Goal: Information Seeking & Learning: Check status

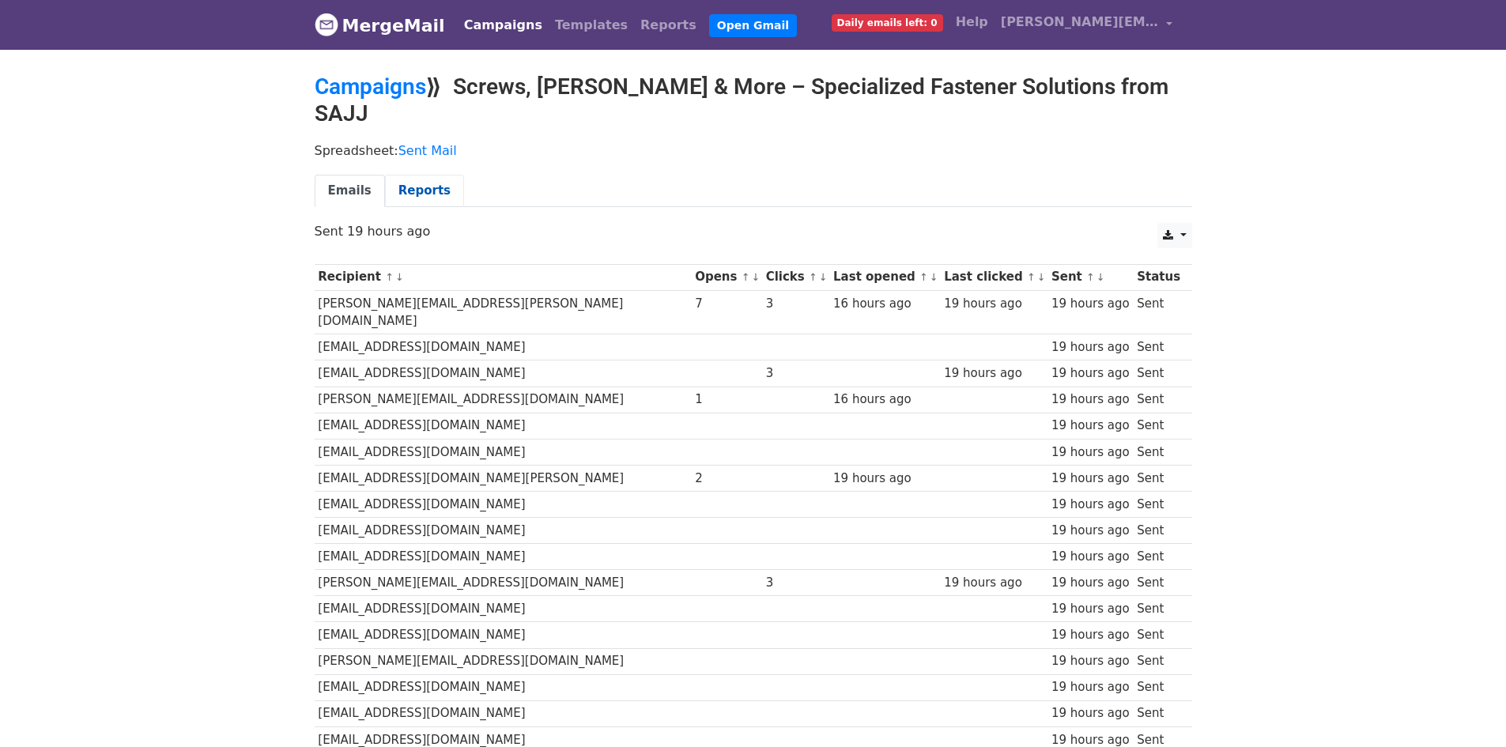
click at [406, 177] on link "Reports" at bounding box center [424, 191] width 79 height 32
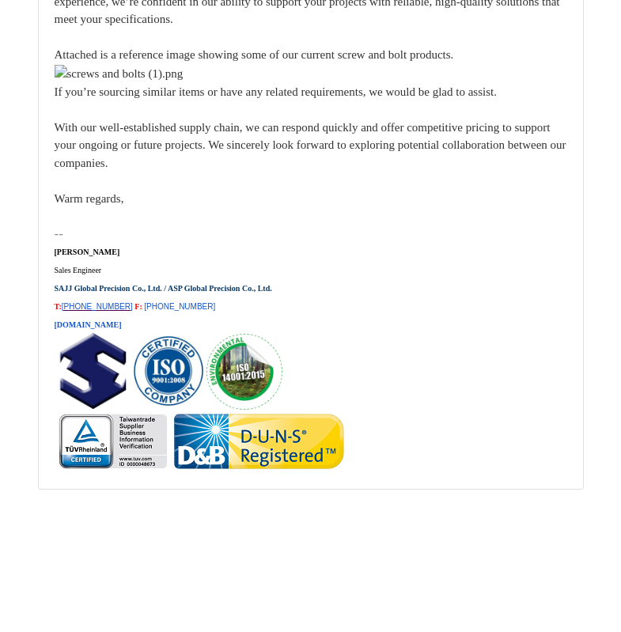
scroll to position [23329, 0]
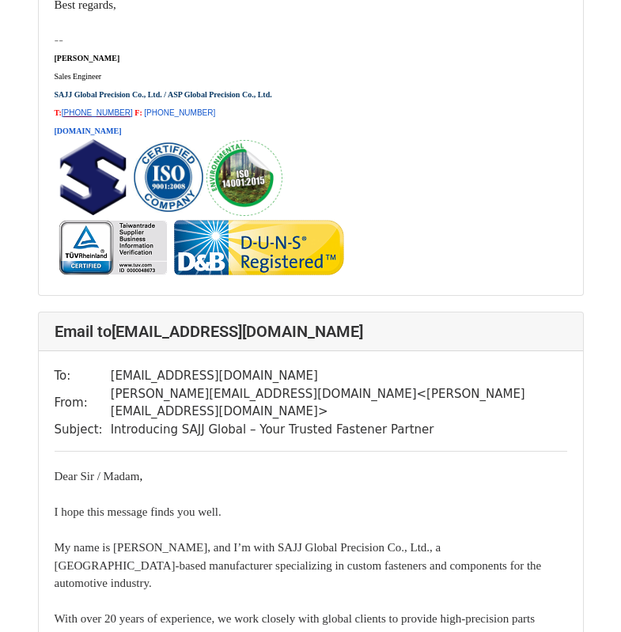
scroll to position [3795, 0]
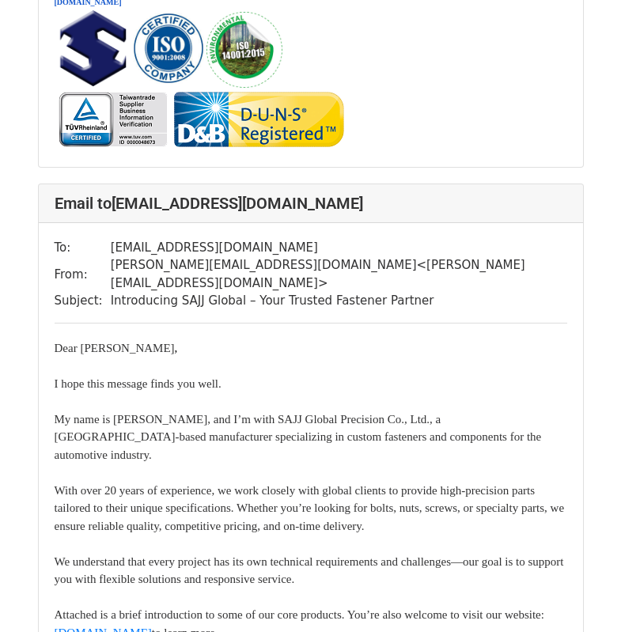
scroll to position [16133, 0]
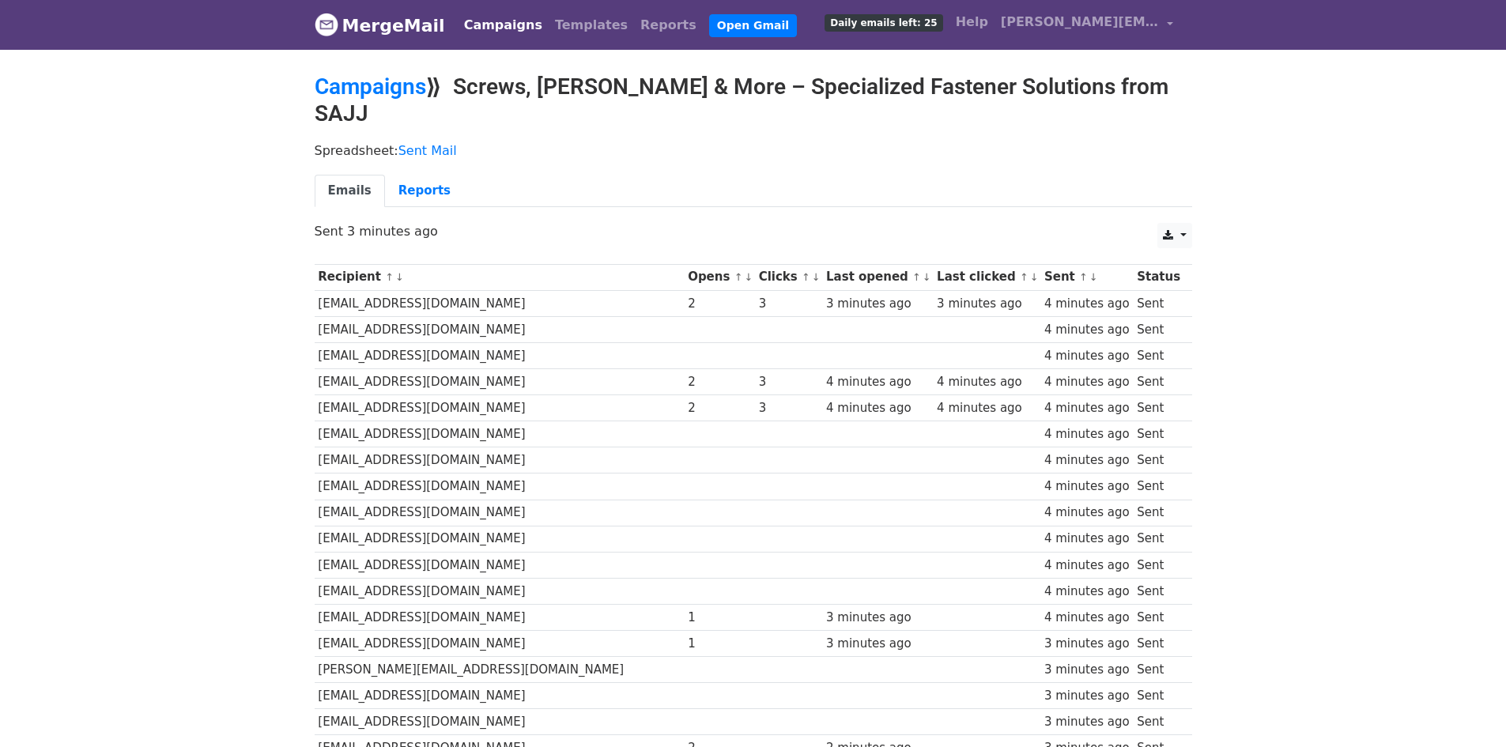
click at [1109, 264] on th "Sent ↑ ↓" at bounding box center [1087, 277] width 93 height 26
click at [416, 175] on link "Reports" at bounding box center [424, 191] width 79 height 32
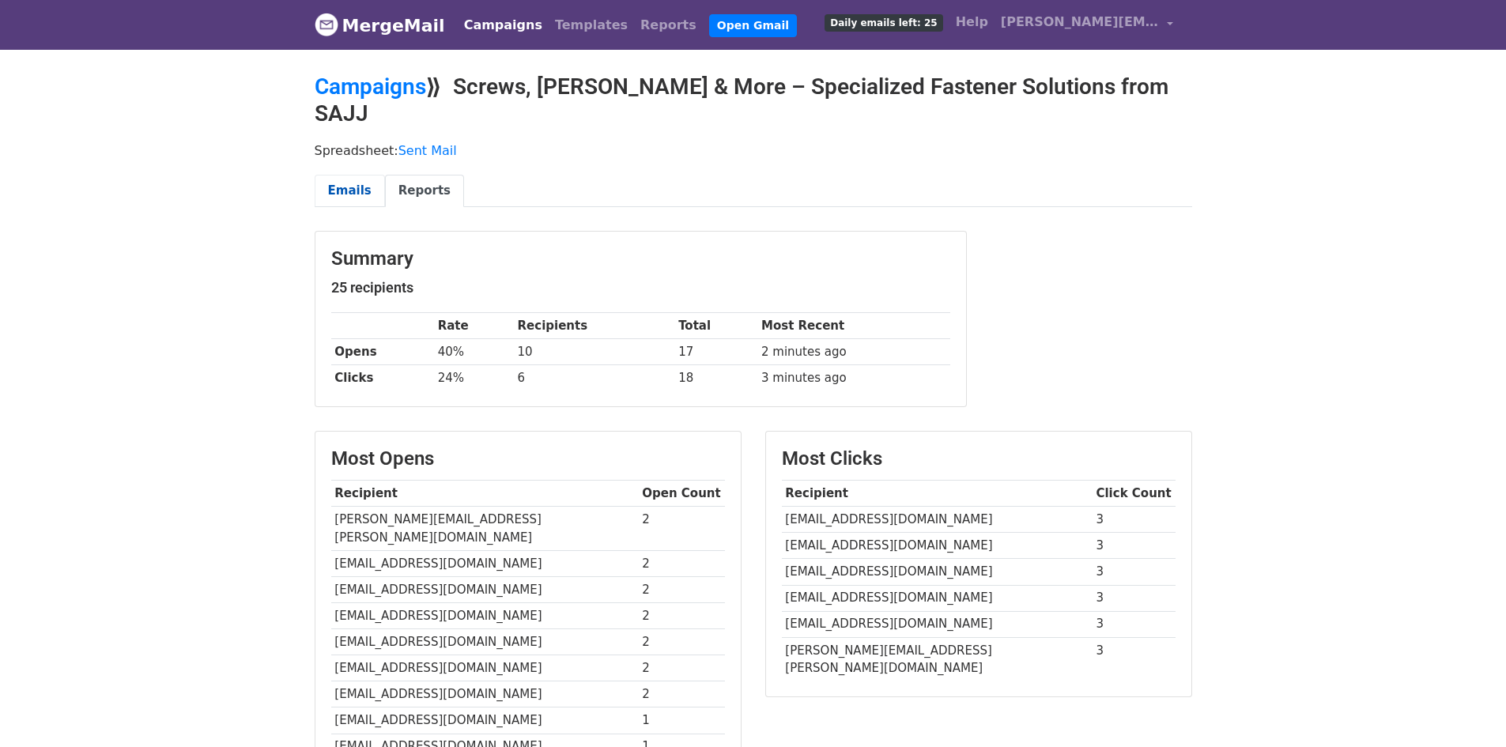
click at [351, 175] on link "Emails" at bounding box center [350, 191] width 70 height 32
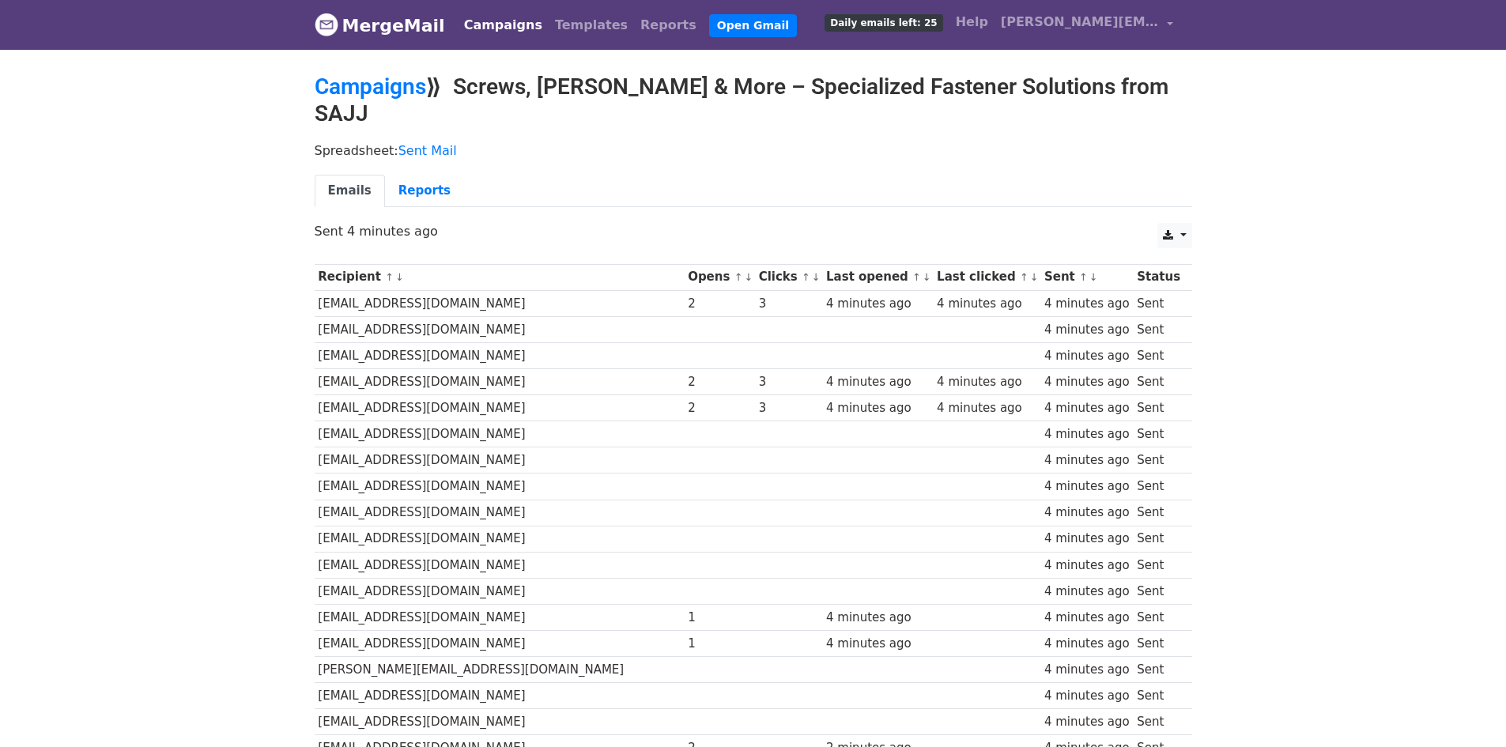
click at [413, 32] on link "MergeMail" at bounding box center [380, 25] width 130 height 33
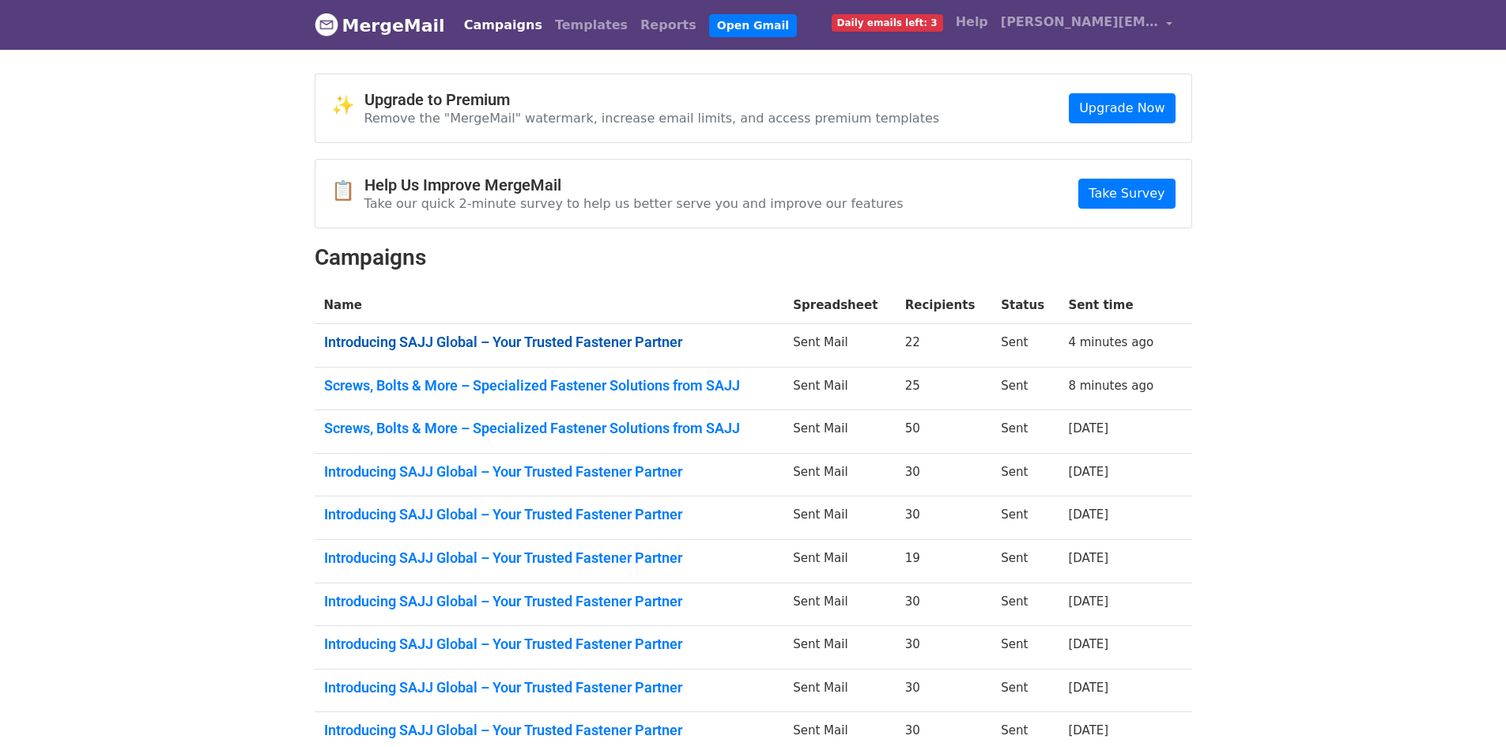
click at [625, 338] on link "Introducing SAJJ Global – Your Trusted Fastener Partner" at bounding box center [549, 342] width 451 height 17
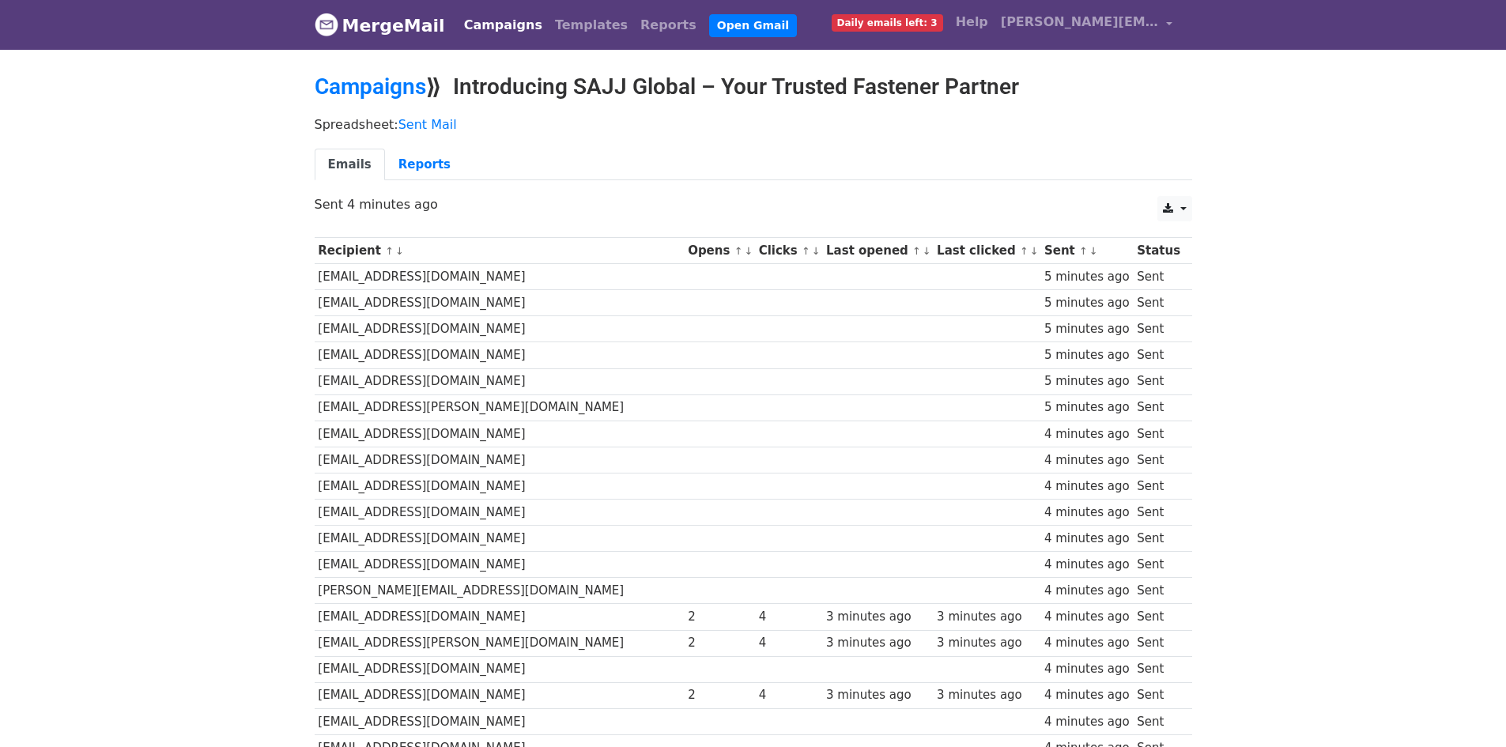
click at [351, 31] on link "MergeMail" at bounding box center [380, 25] width 130 height 33
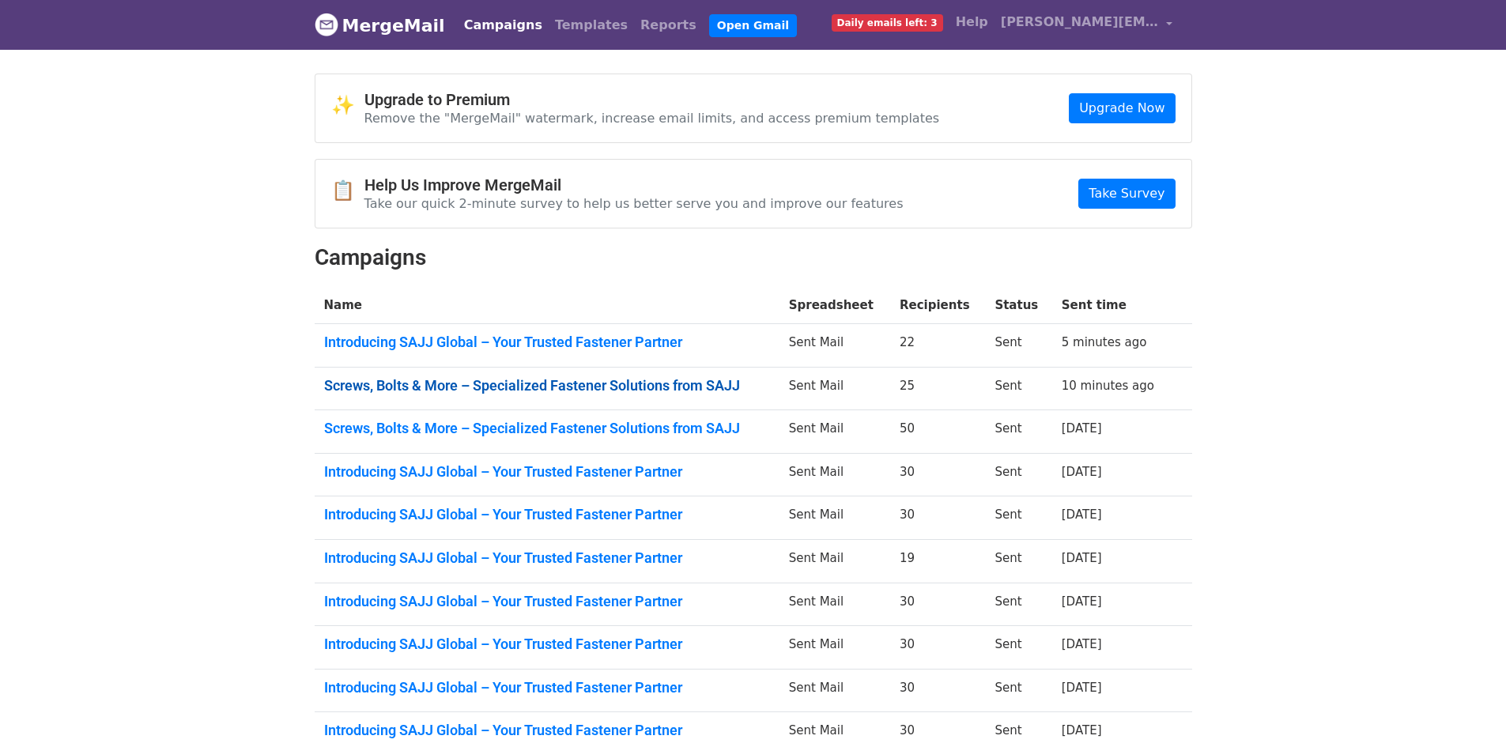
click at [569, 386] on link "Screws, Bolts & More – Specialized Fastener Solutions from SAJJ" at bounding box center [547, 385] width 446 height 17
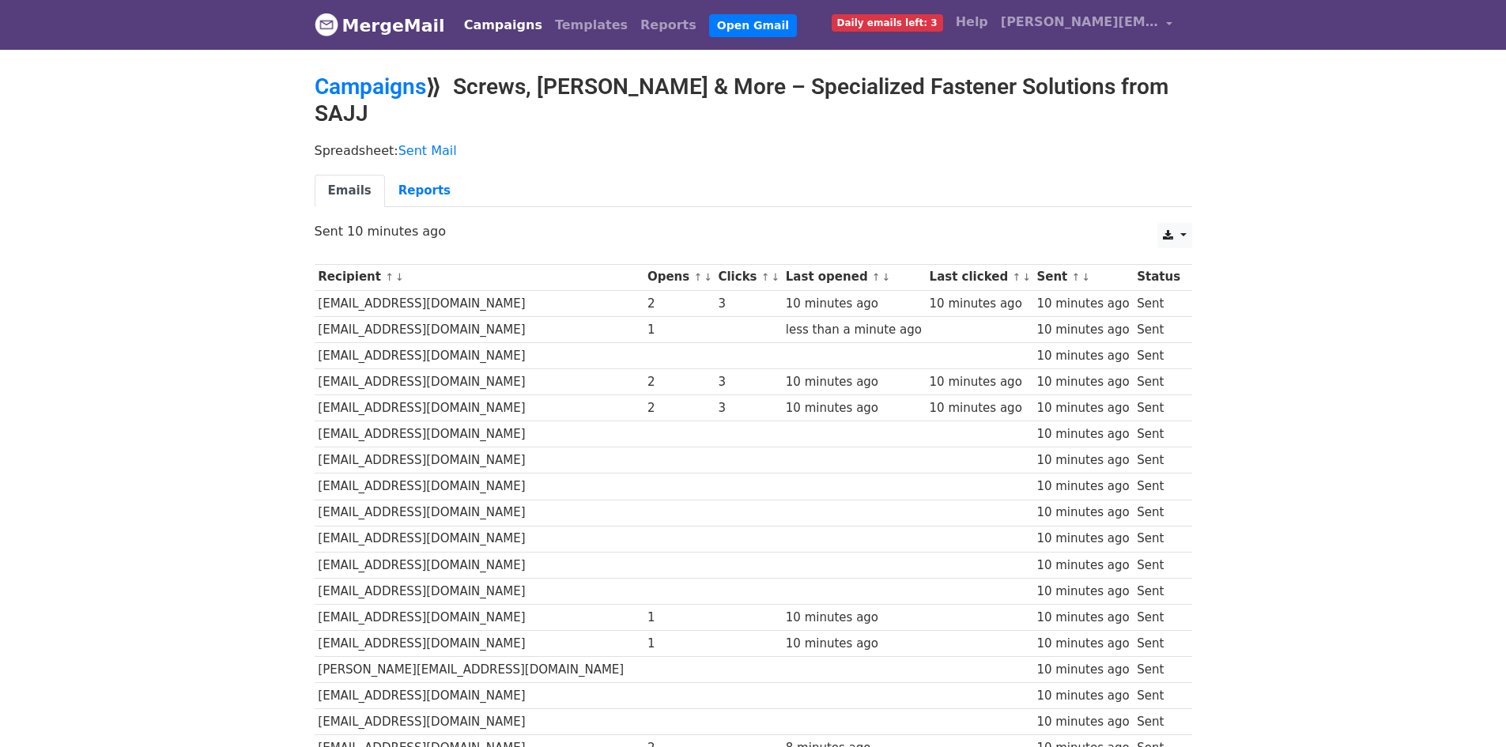
scroll to position [311, 0]
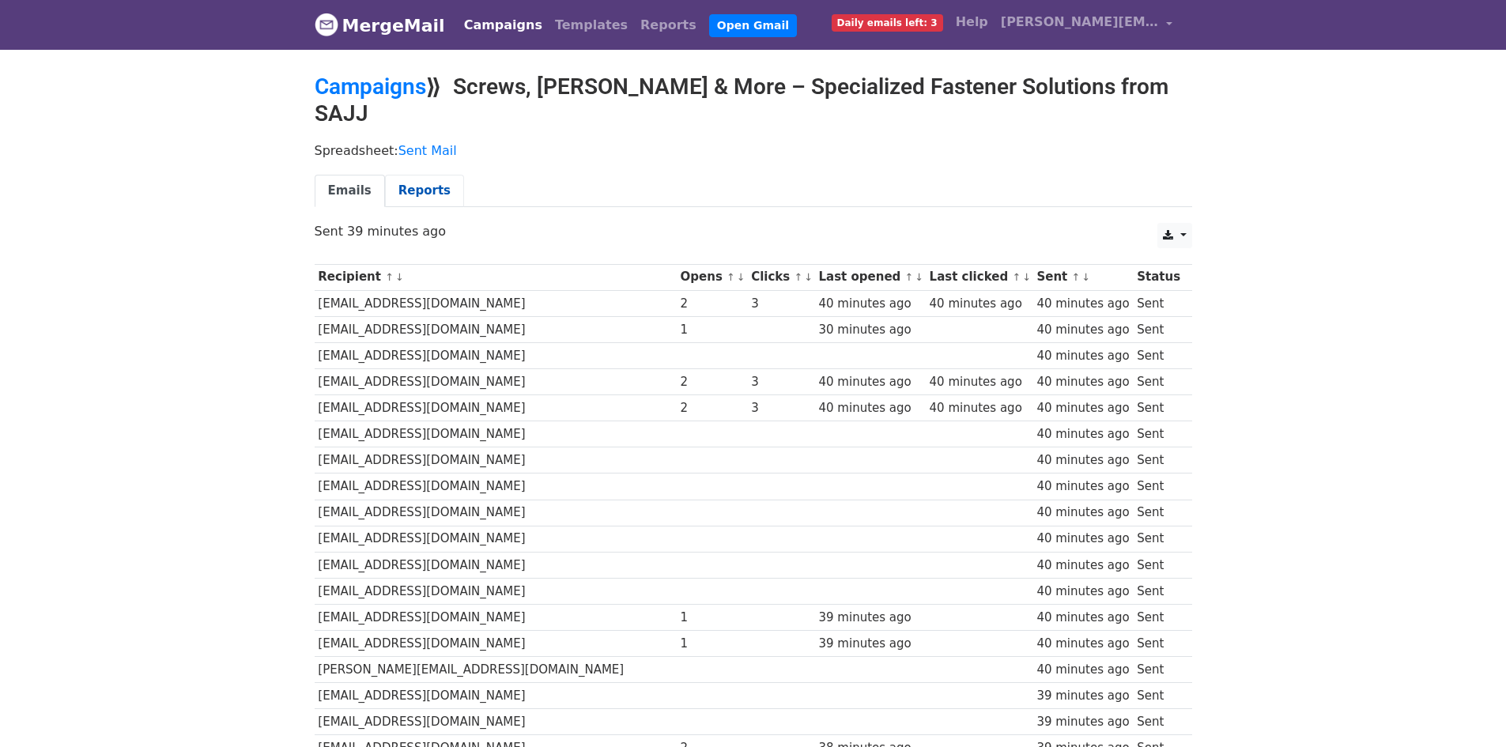
click at [413, 175] on link "Reports" at bounding box center [424, 191] width 79 height 32
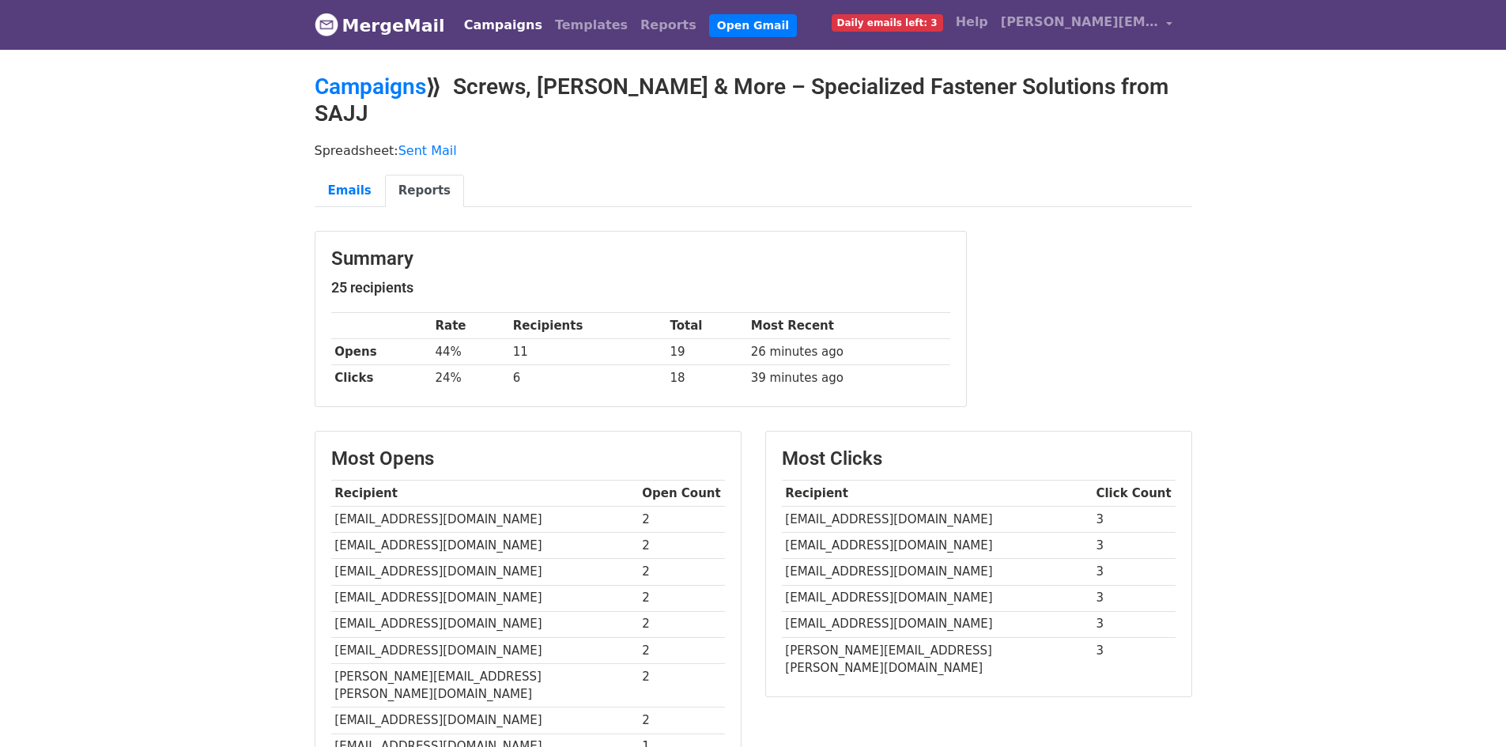
click at [419, 33] on link "MergeMail" at bounding box center [380, 25] width 130 height 33
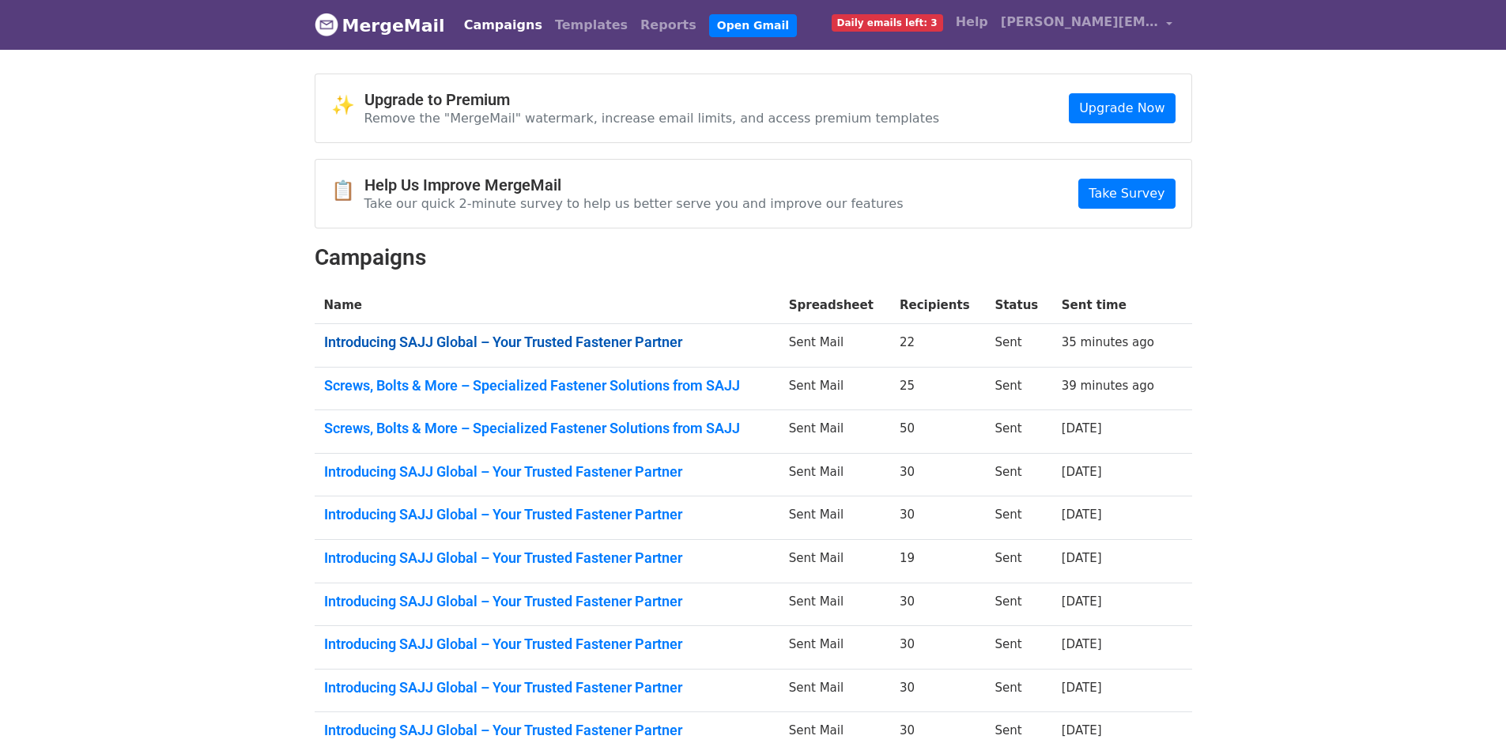
click at [590, 339] on link "Introducing SAJJ Global – Your Trusted Fastener Partner" at bounding box center [547, 342] width 446 height 17
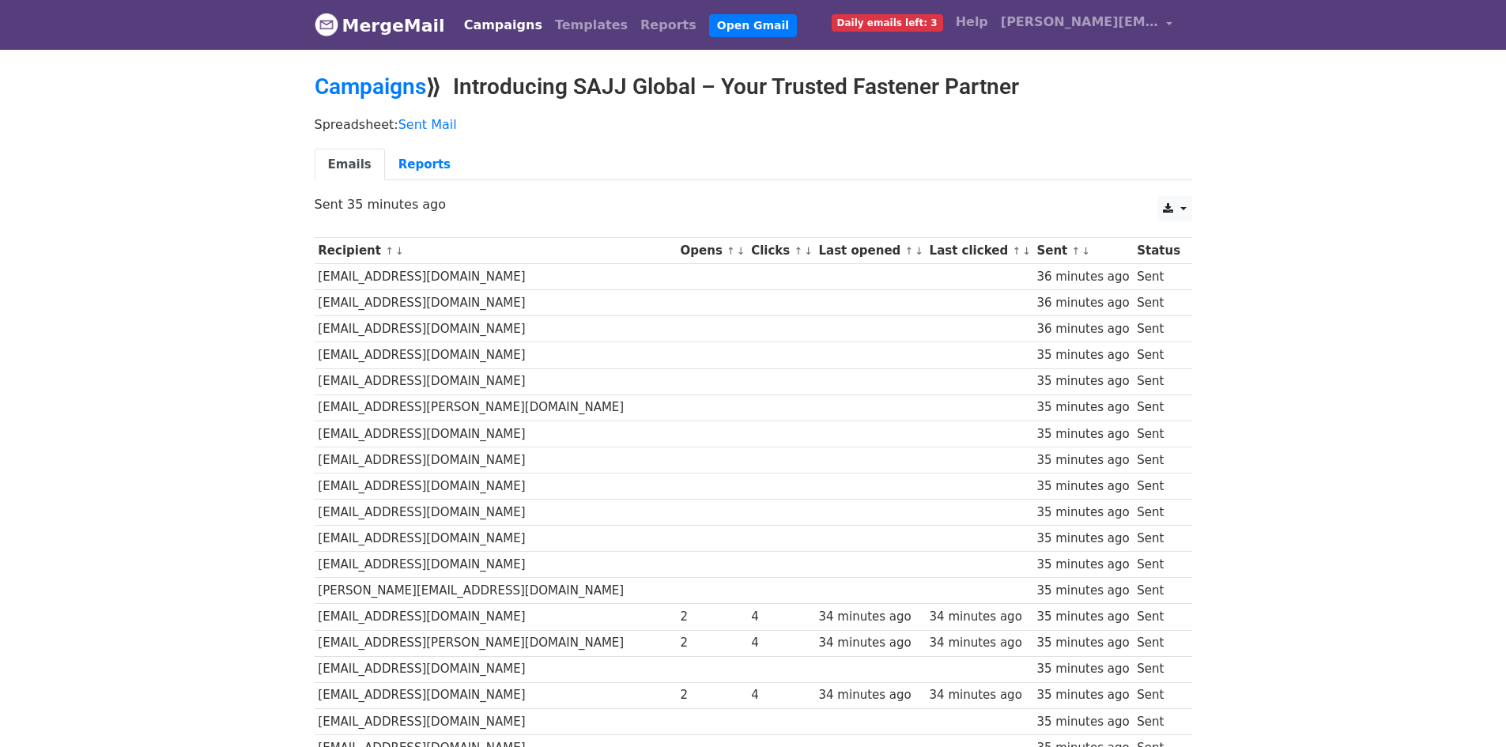
click at [407, 35] on link "MergeMail" at bounding box center [380, 25] width 130 height 33
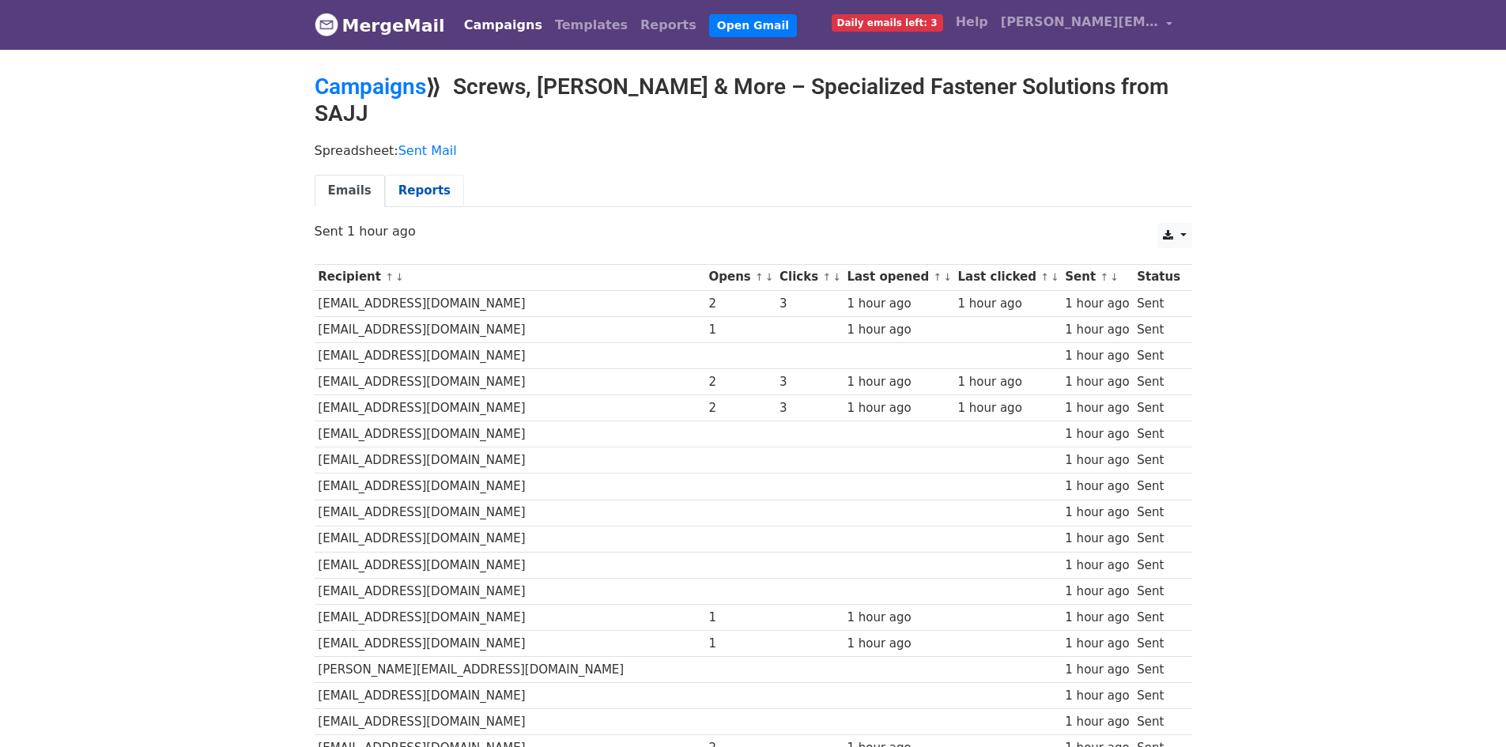
click at [437, 175] on link "Reports" at bounding box center [424, 191] width 79 height 32
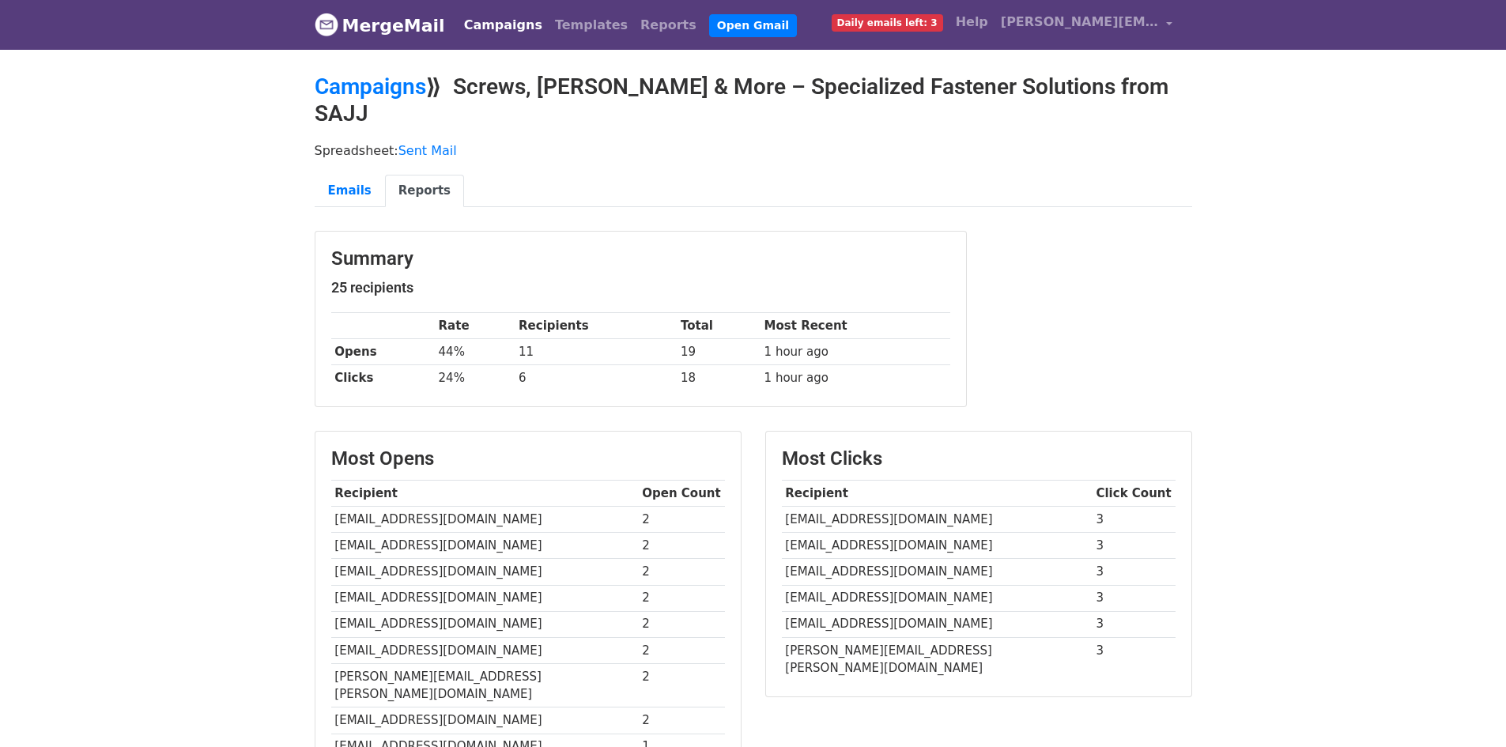
click at [411, 32] on link "MergeMail" at bounding box center [380, 25] width 130 height 33
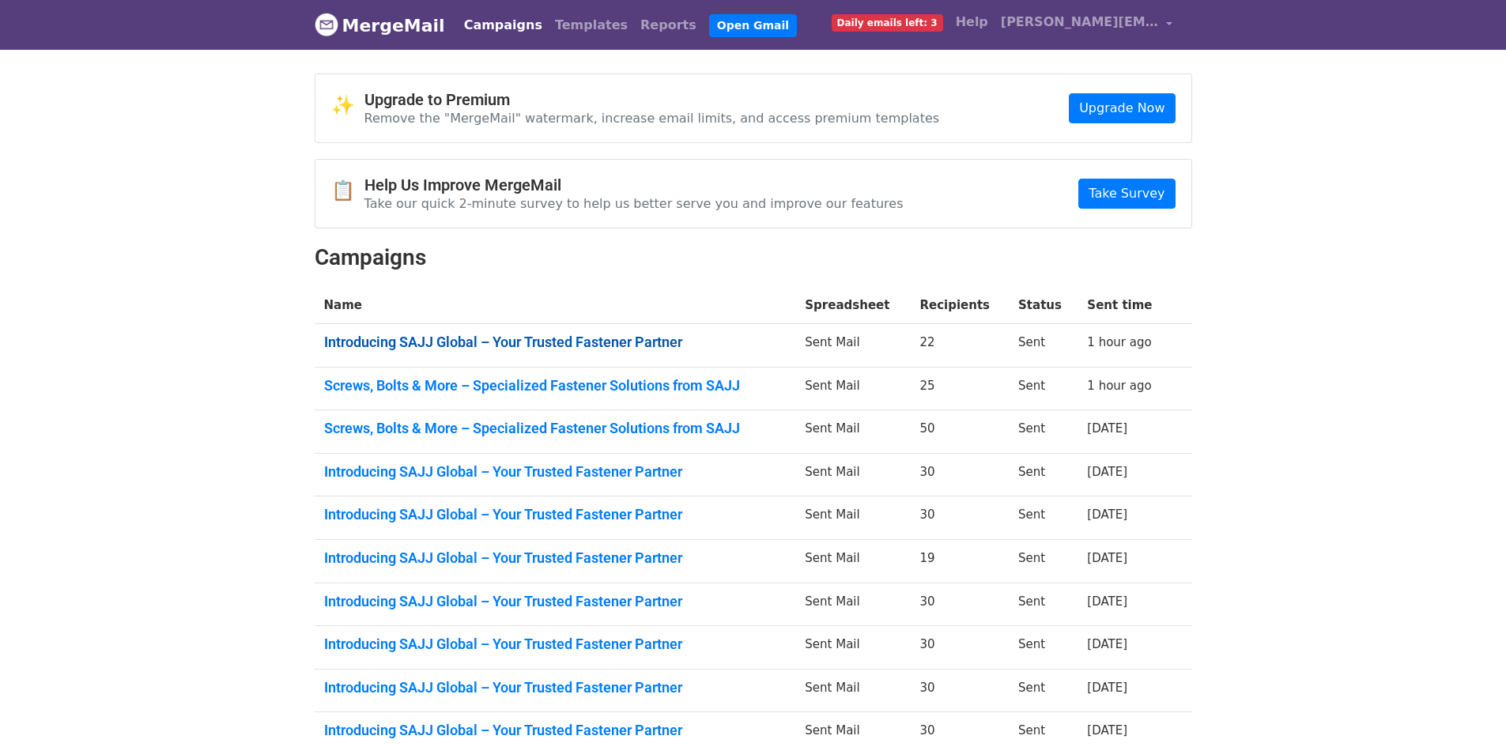
click at [478, 339] on link "Introducing SAJJ Global – Your Trusted Fastener Partner" at bounding box center [555, 342] width 463 height 17
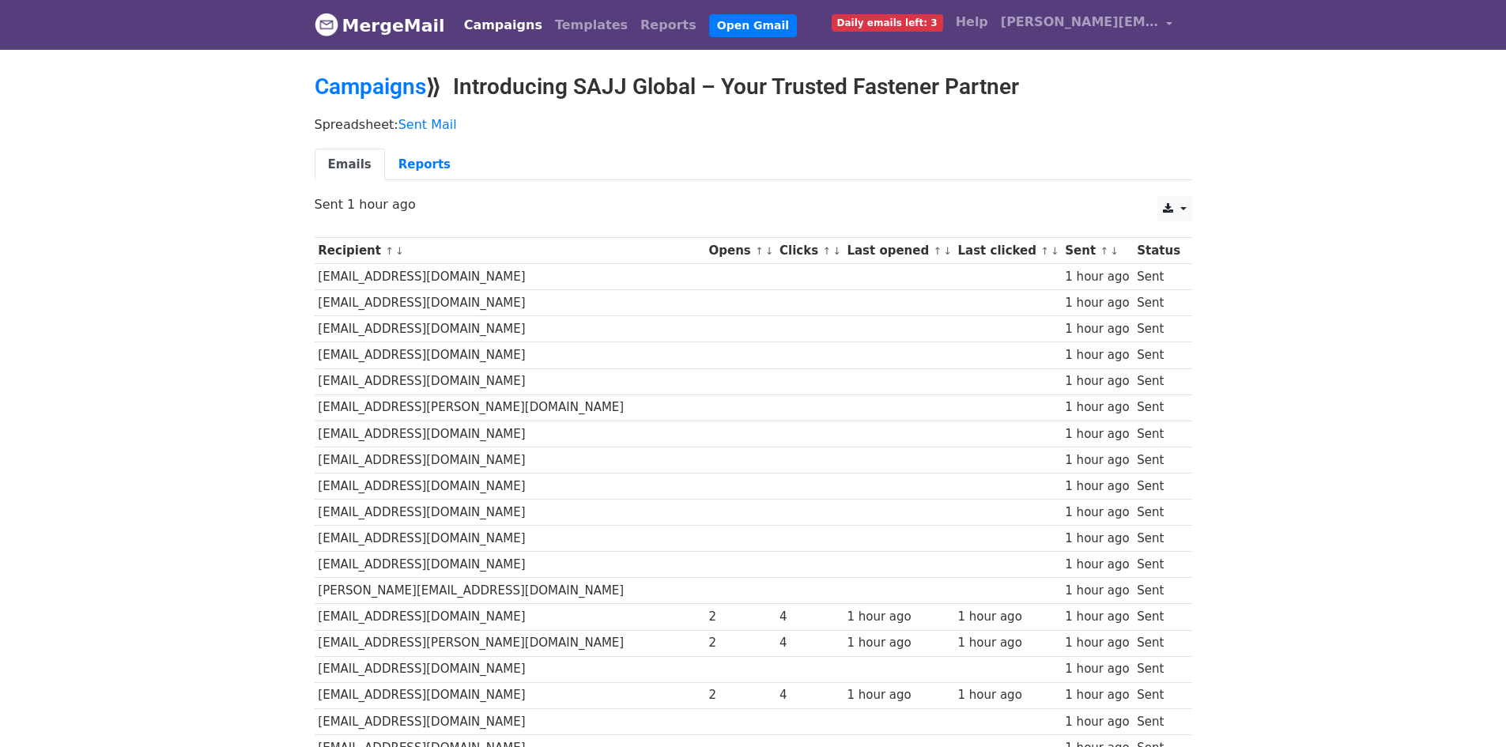
click at [376, 38] on link "MergeMail" at bounding box center [380, 25] width 130 height 33
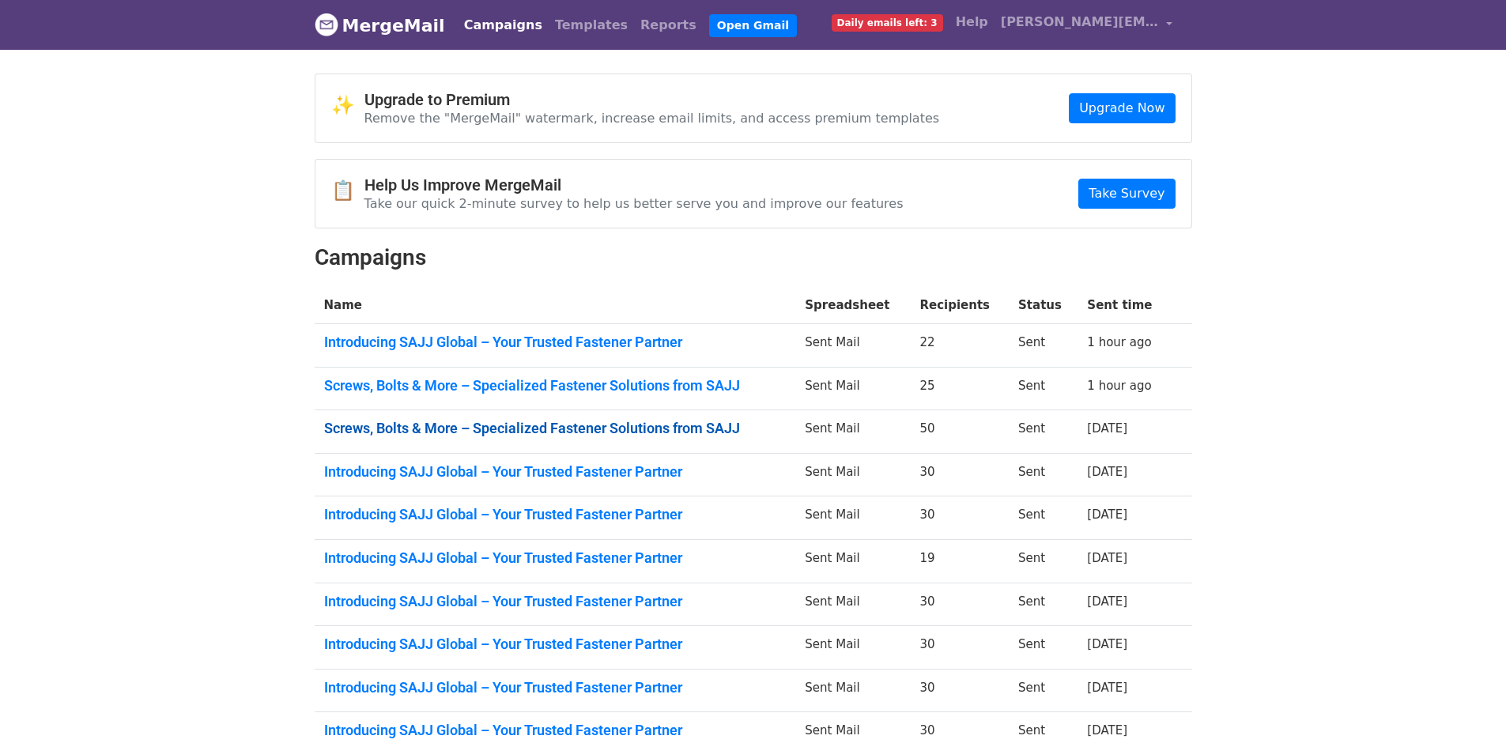
click at [591, 430] on link "Screws, Bolts & More – Specialized Fastener Solutions from SAJJ" at bounding box center [555, 428] width 463 height 17
click at [603, 470] on link "Introducing SAJJ Global – Your Trusted Fastener Partner" at bounding box center [555, 471] width 463 height 17
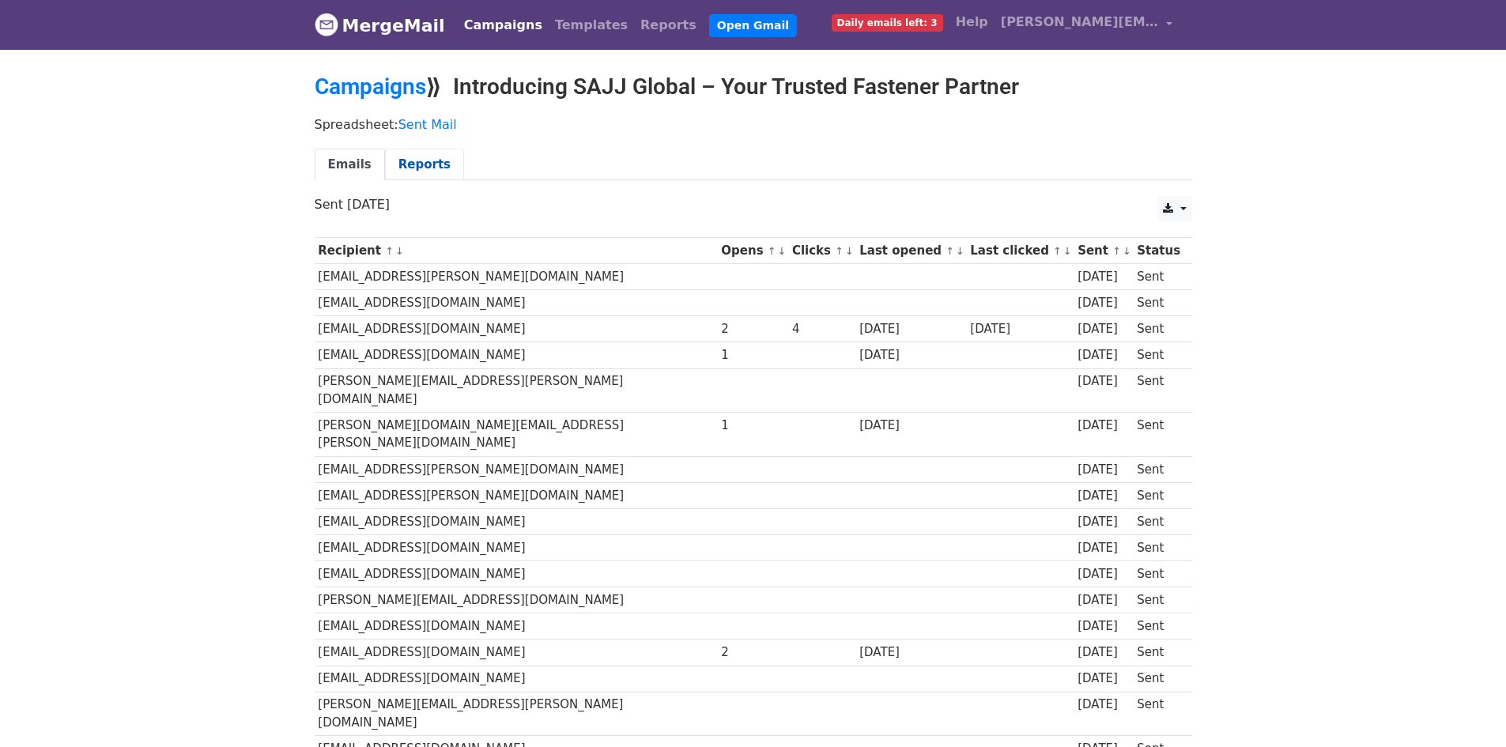
click at [433, 162] on link "Reports" at bounding box center [424, 165] width 79 height 32
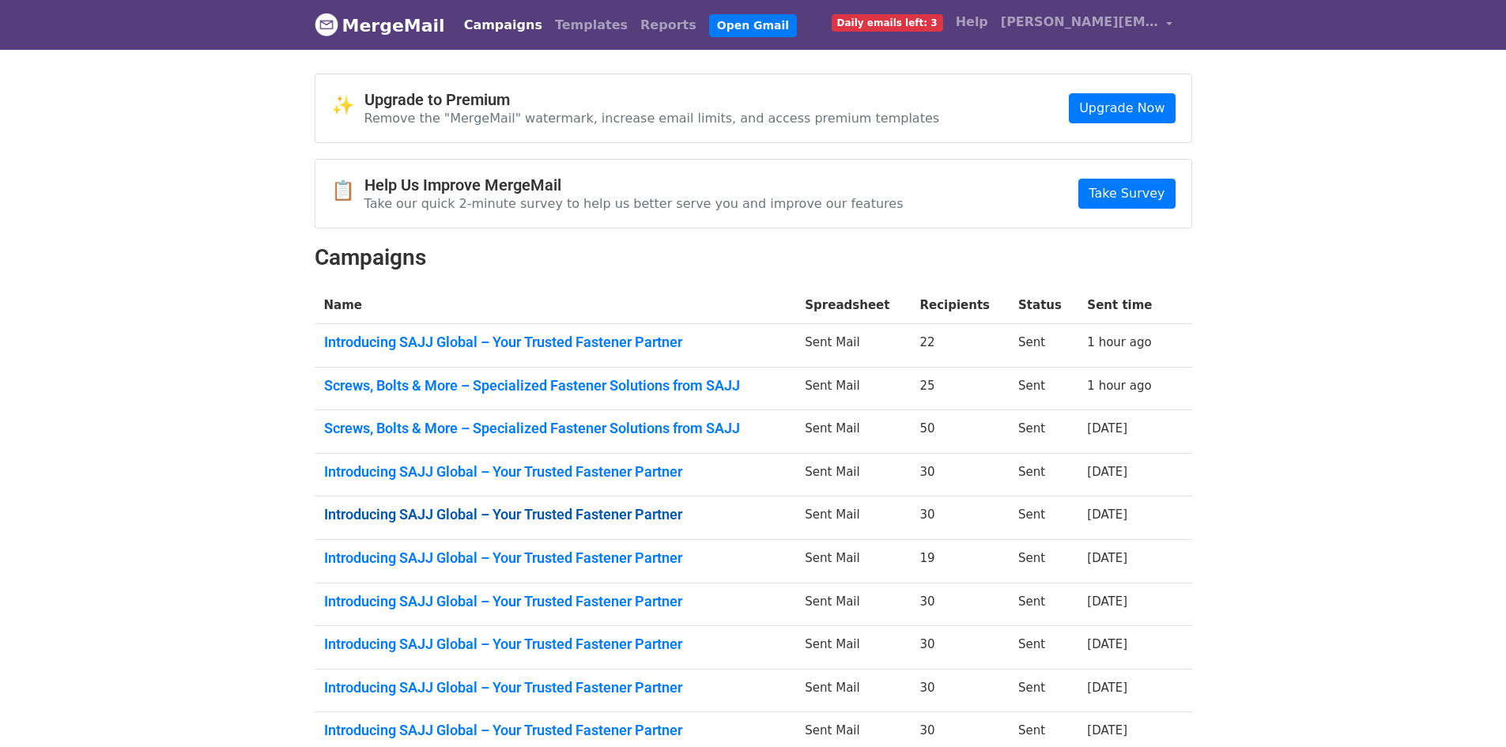
click at [599, 516] on link "Introducing SAJJ Global – Your Trusted Fastener Partner" at bounding box center [555, 514] width 463 height 17
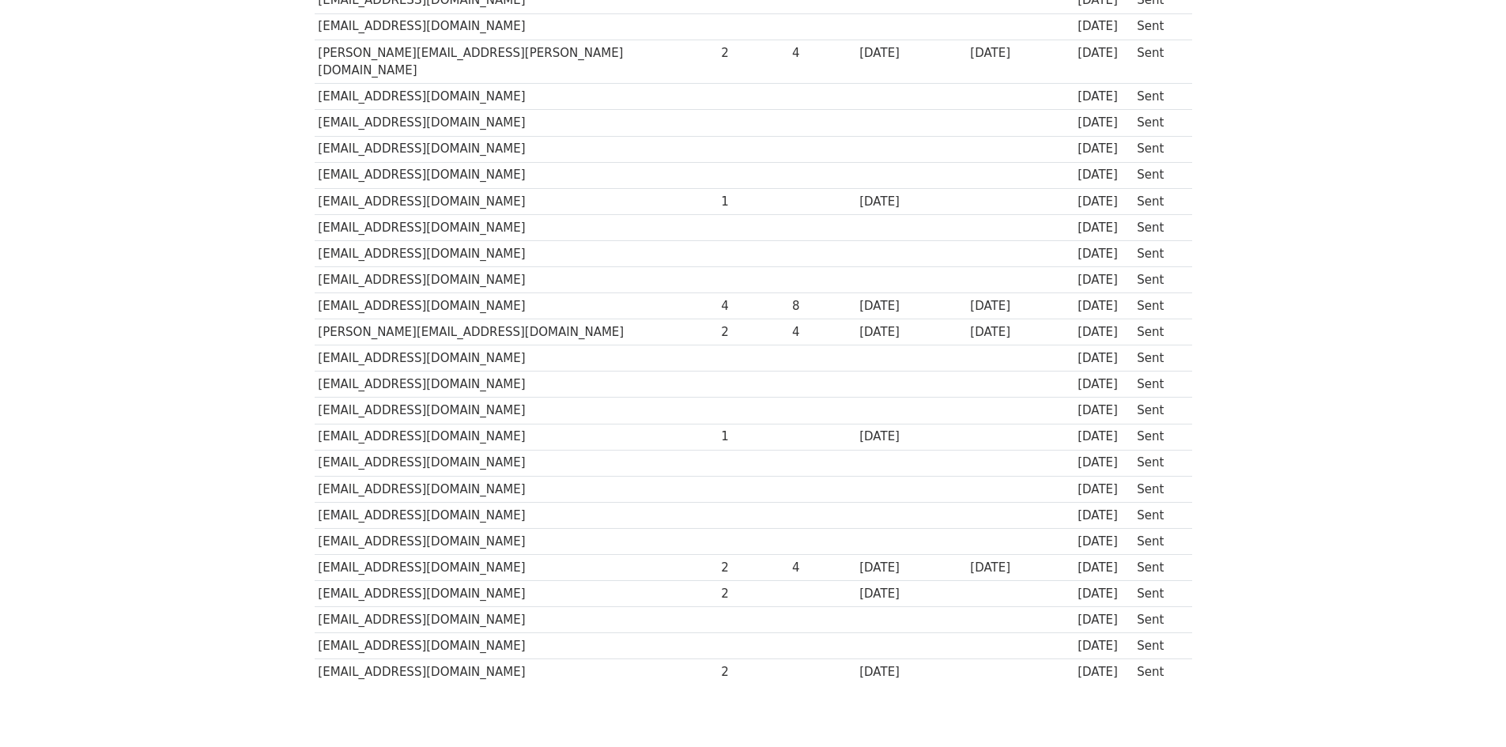
scroll to position [442, 0]
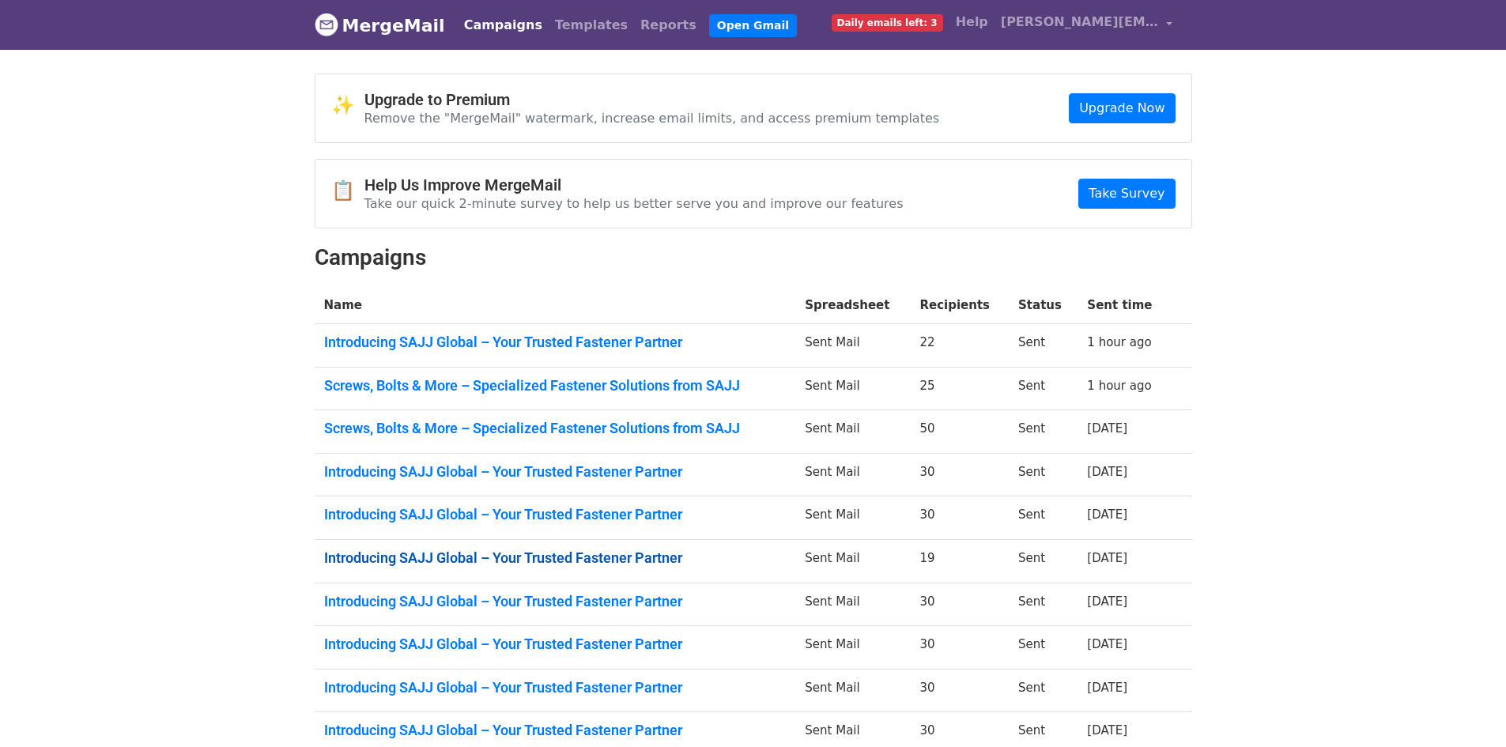
click at [659, 557] on link "Introducing SAJJ Global – Your Trusted Fastener Partner" at bounding box center [555, 558] width 463 height 17
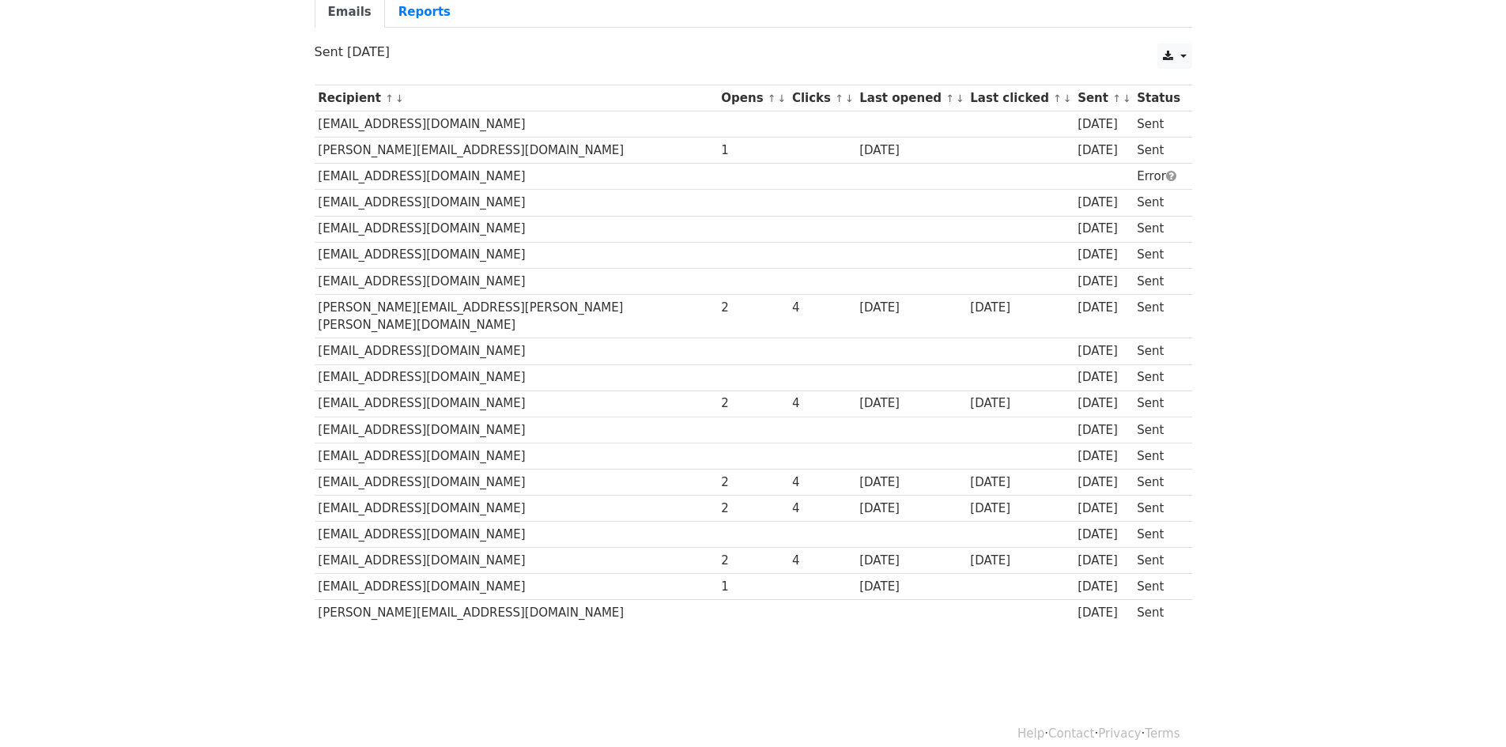
scroll to position [153, 0]
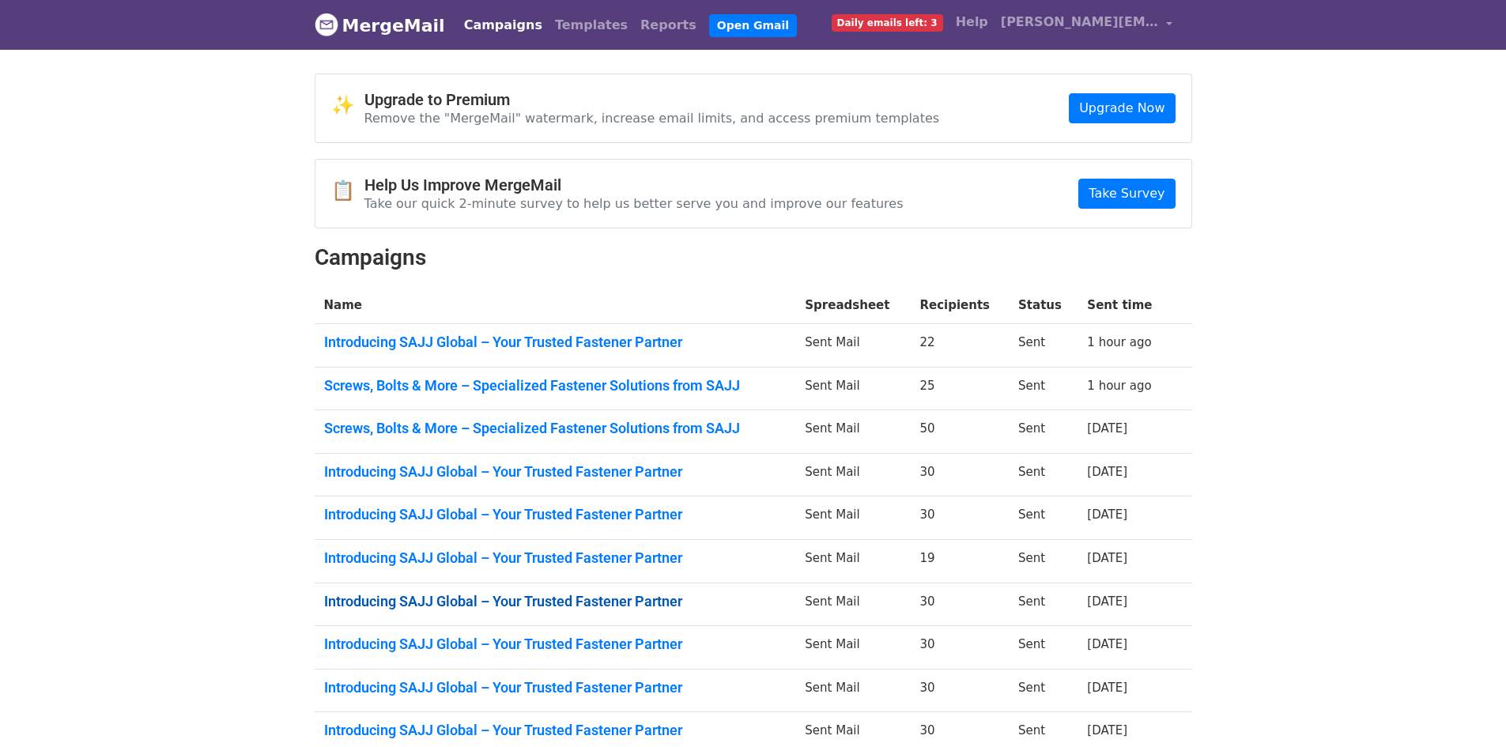
click at [674, 600] on link "Introducing SAJJ Global – Your Trusted Fastener Partner" at bounding box center [555, 601] width 463 height 17
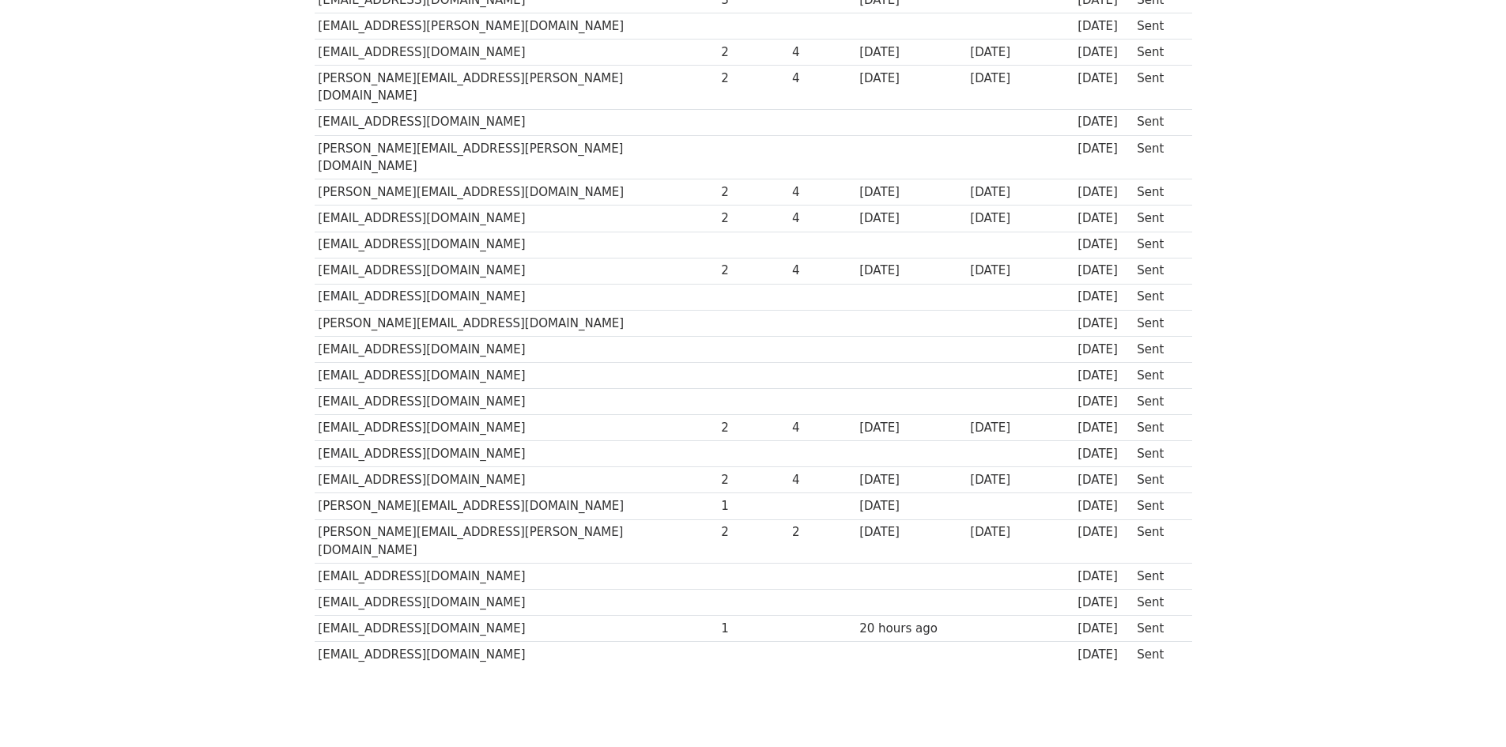
scroll to position [442, 0]
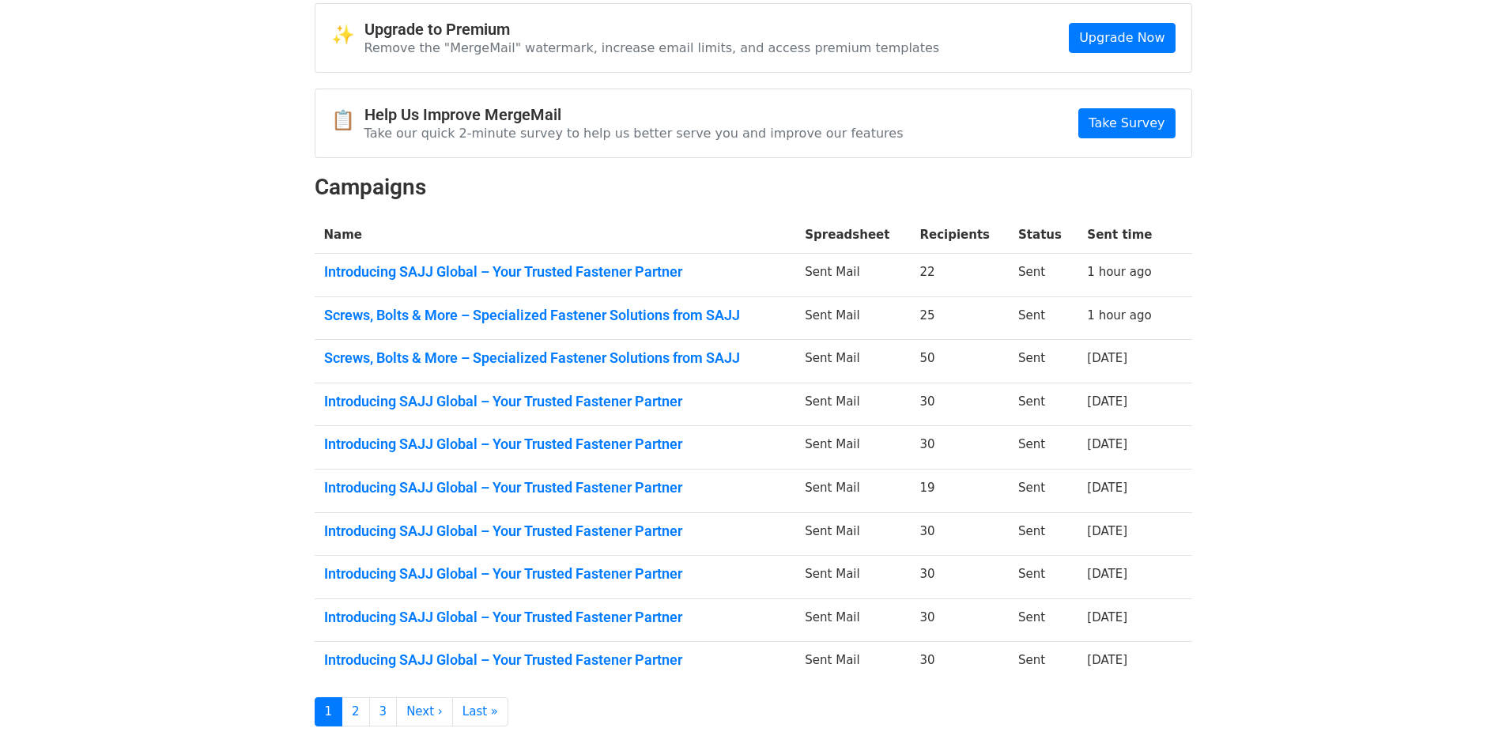
scroll to position [158, 0]
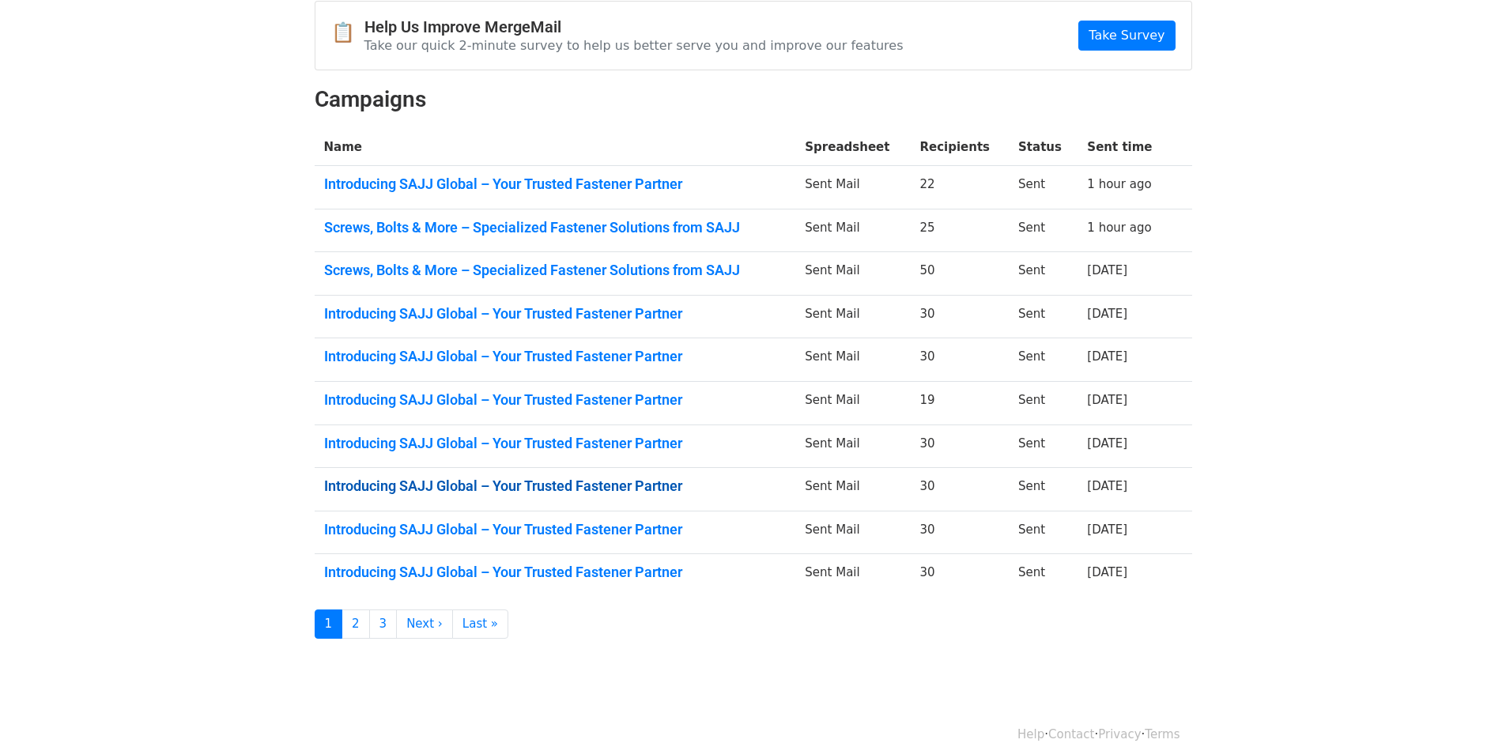
click at [538, 489] on link "Introducing SAJJ Global – Your Trusted Fastener Partner" at bounding box center [555, 486] width 463 height 17
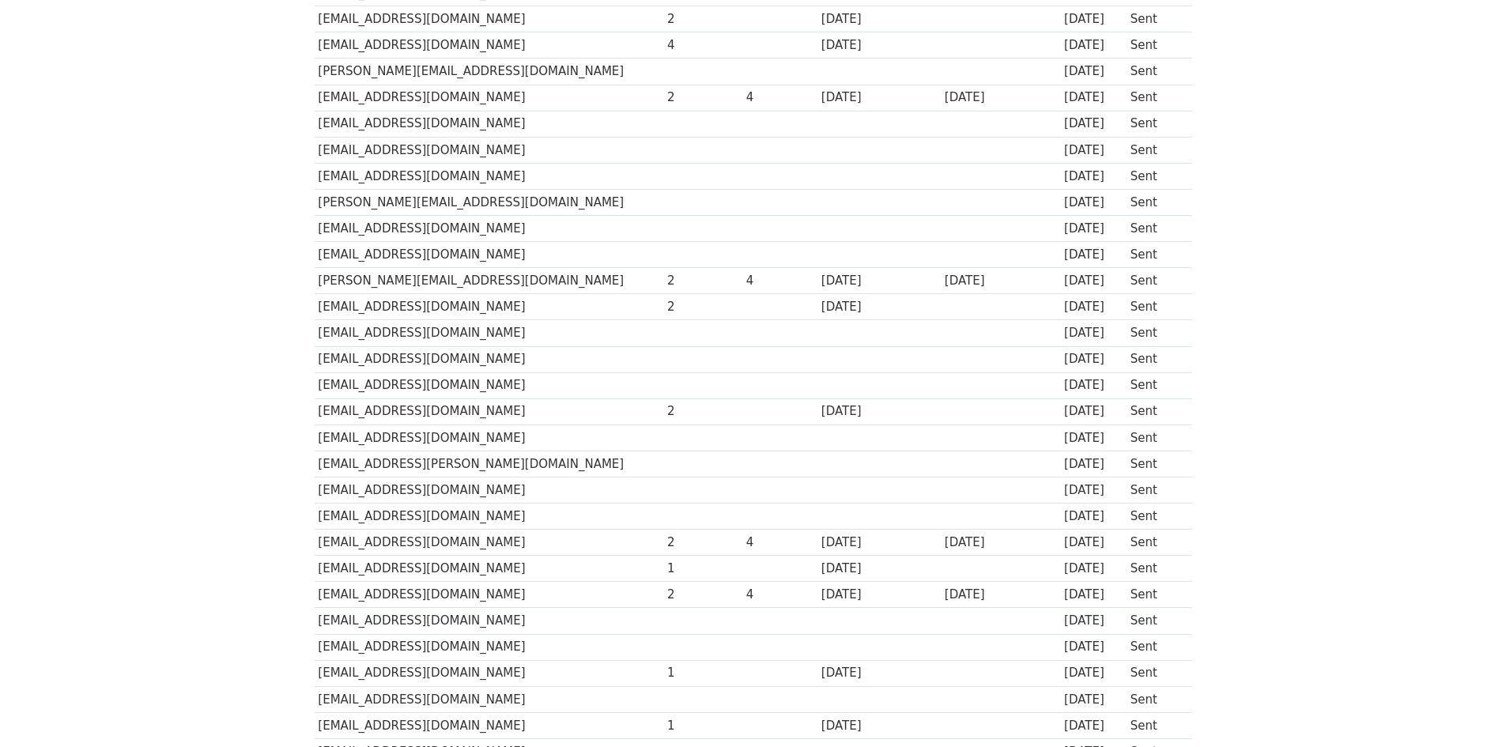
scroll to position [316, 0]
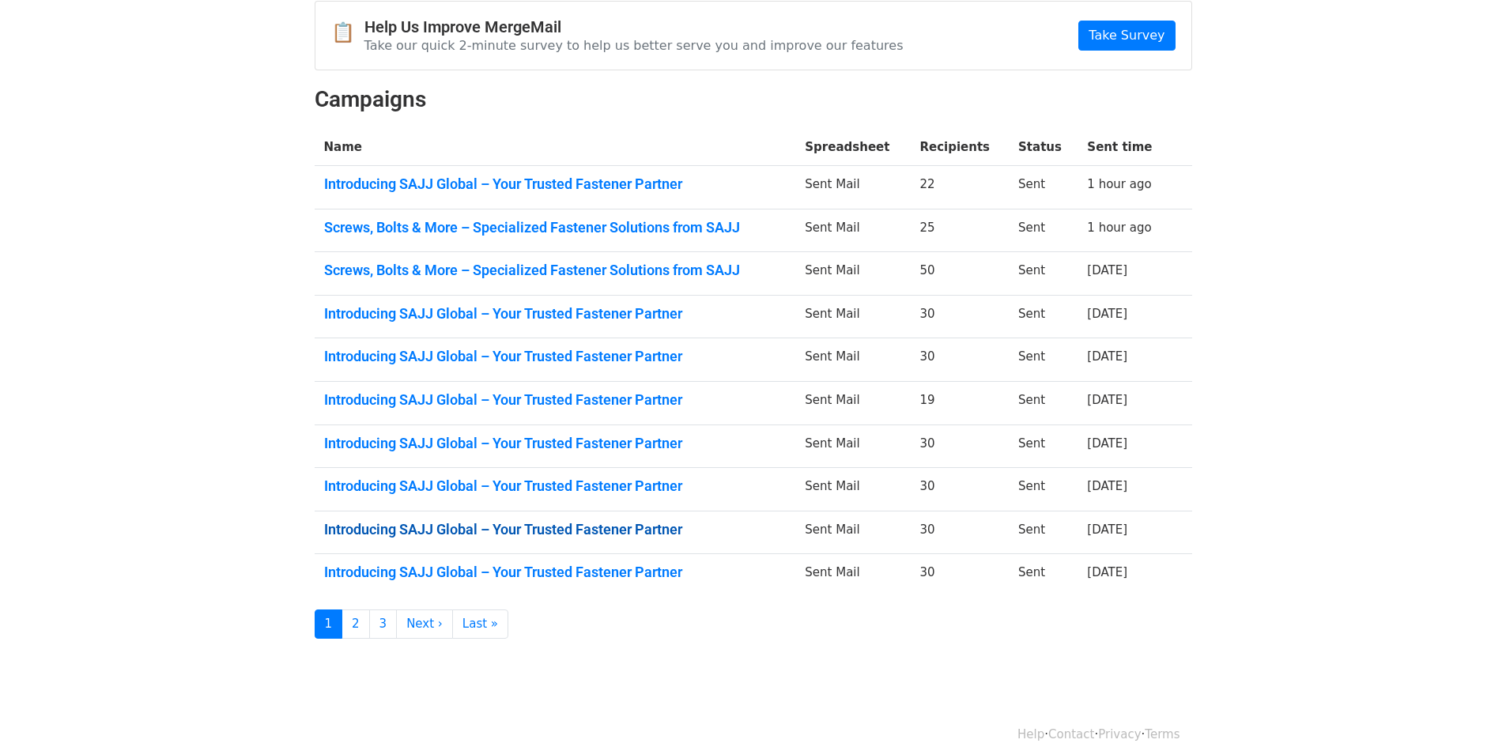
click at [508, 524] on link "Introducing SAJJ Global – Your Trusted Fastener Partner" at bounding box center [555, 529] width 463 height 17
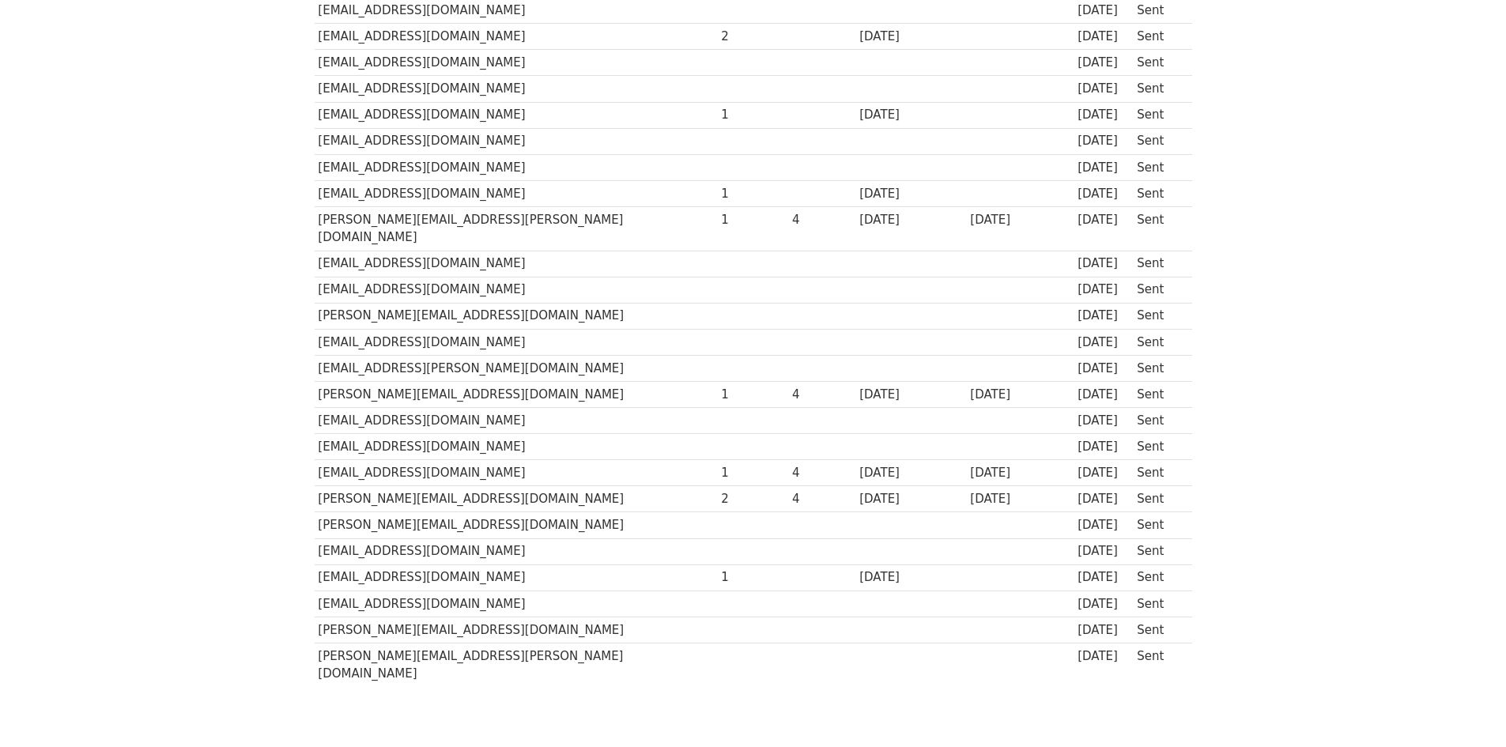
scroll to position [442, 0]
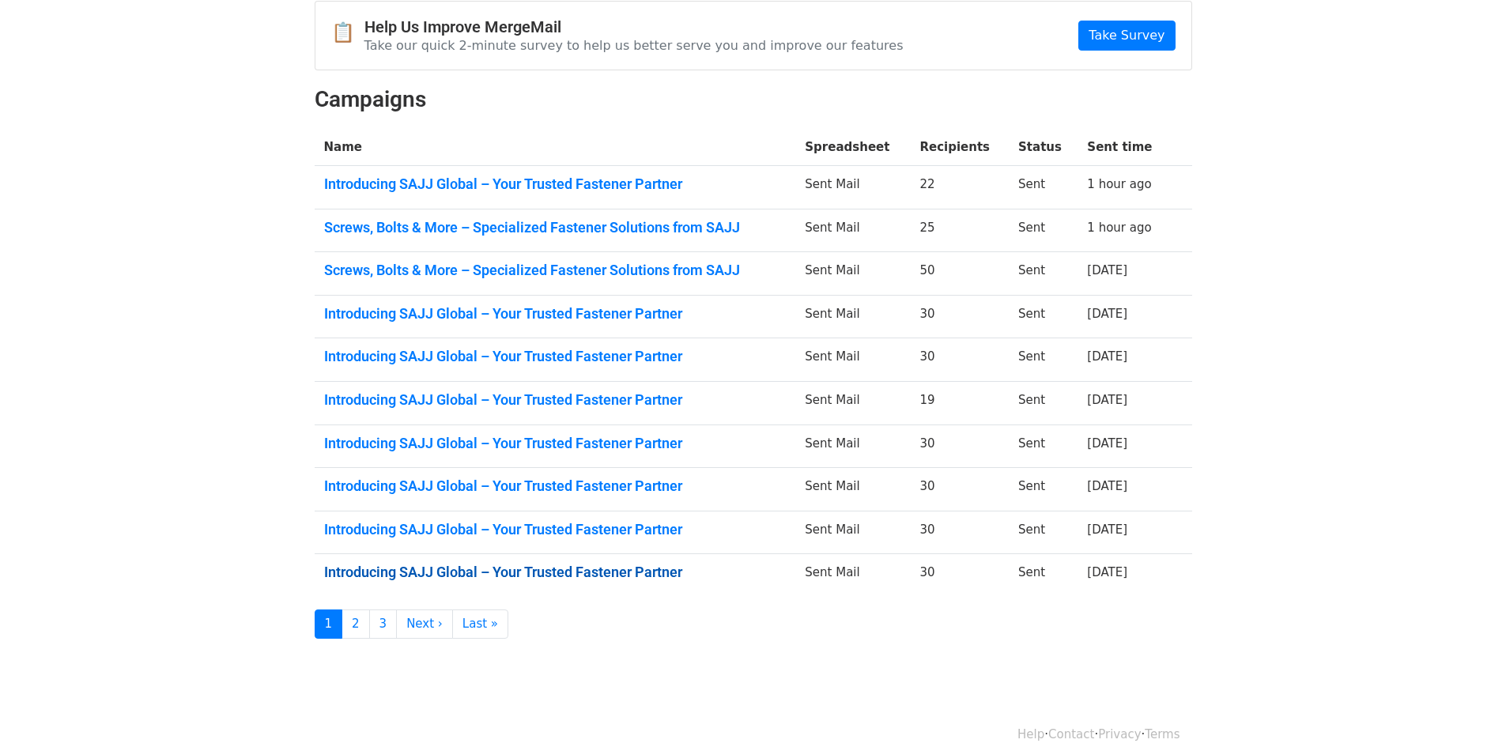
click at [637, 575] on link "Introducing SAJJ Global – Your Trusted Fastener Partner" at bounding box center [555, 572] width 463 height 17
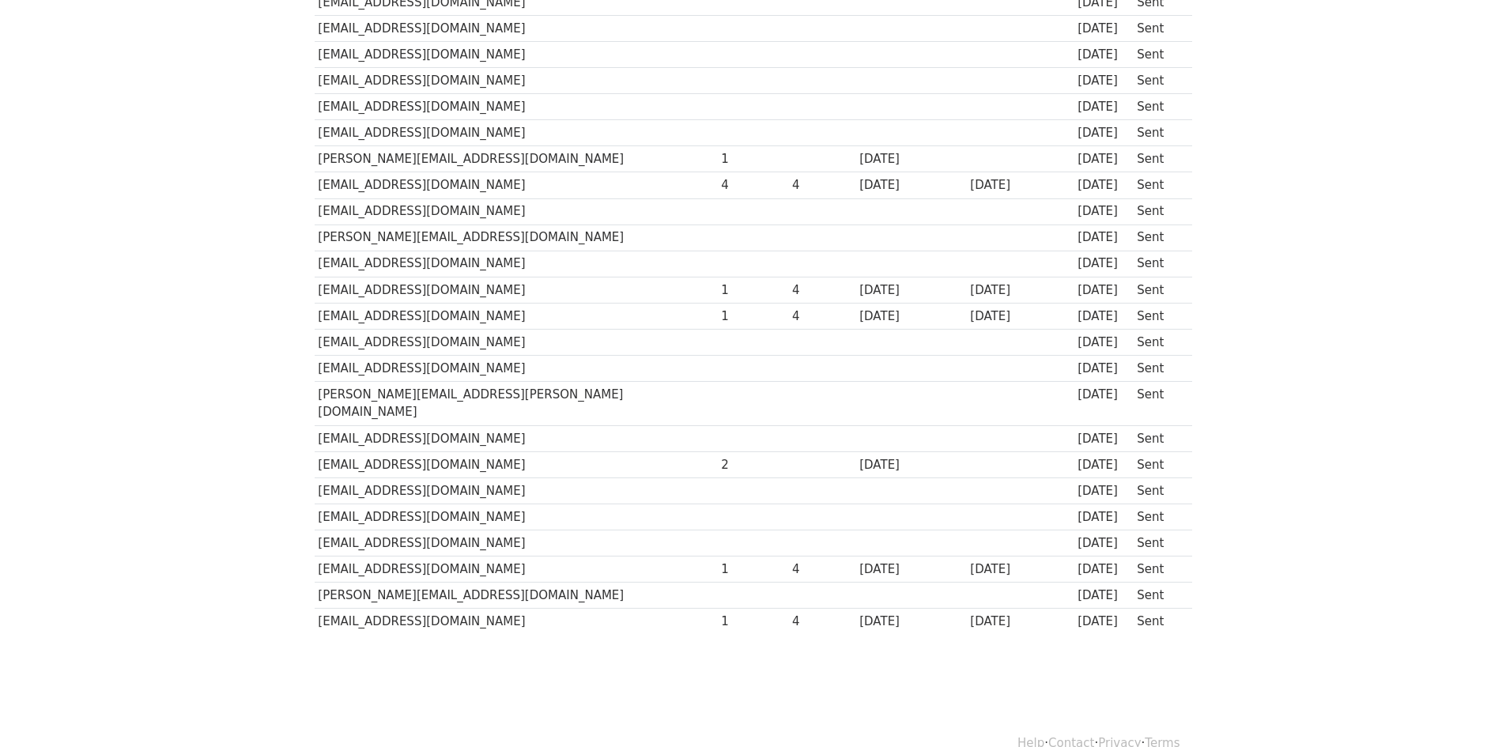
scroll to position [442, 0]
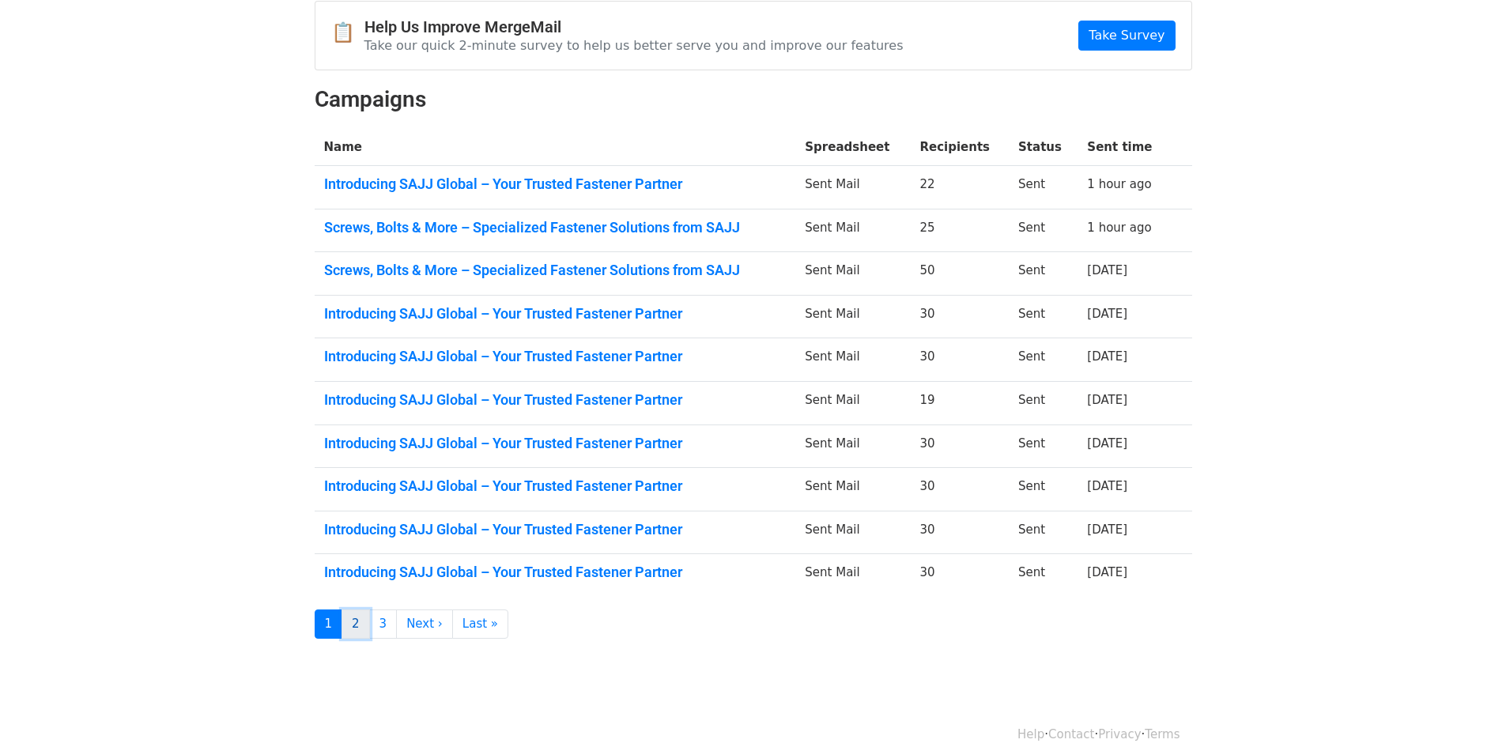
click at [362, 623] on link "2" at bounding box center [356, 624] width 28 height 29
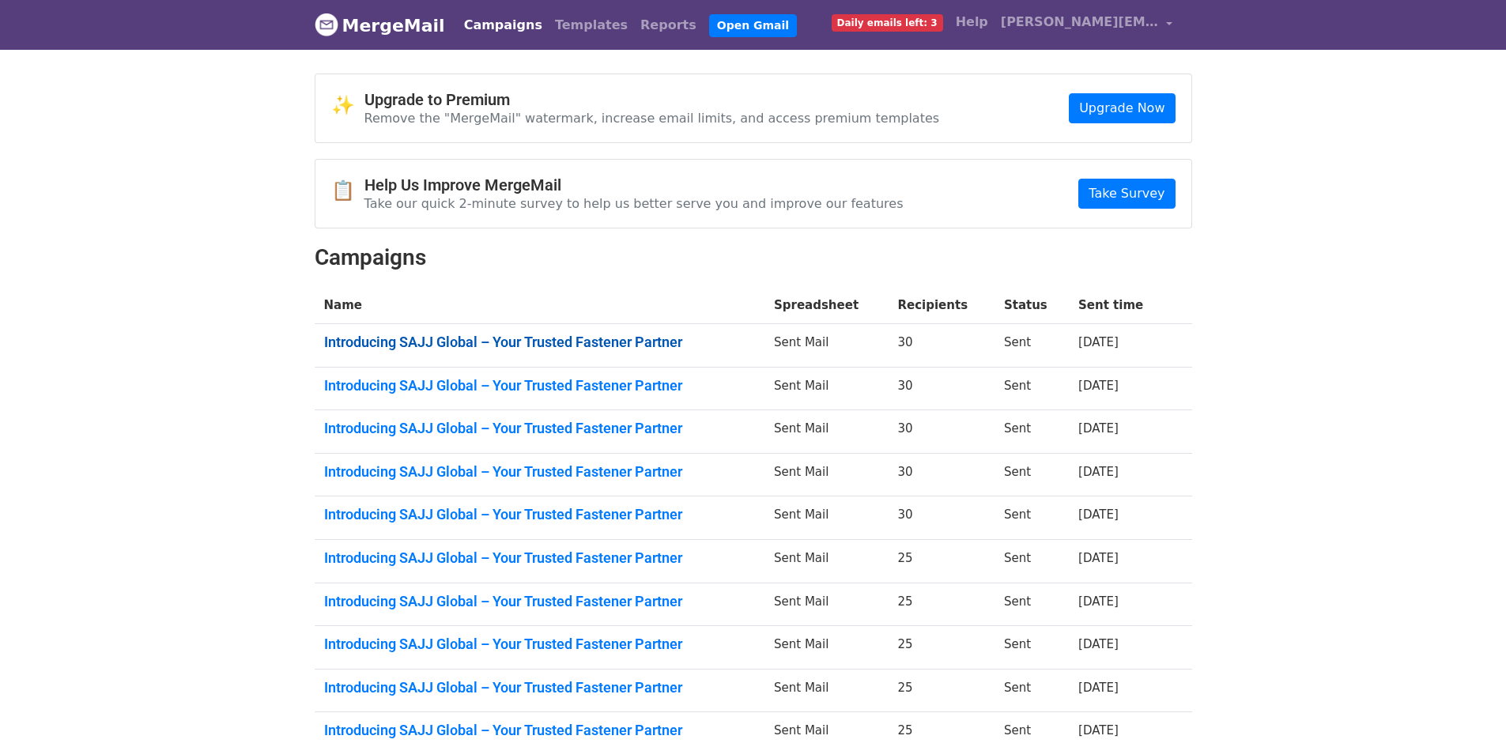
click at [542, 340] on link "Introducing SAJJ Global – Your Trusted Fastener Partner" at bounding box center [539, 342] width 431 height 17
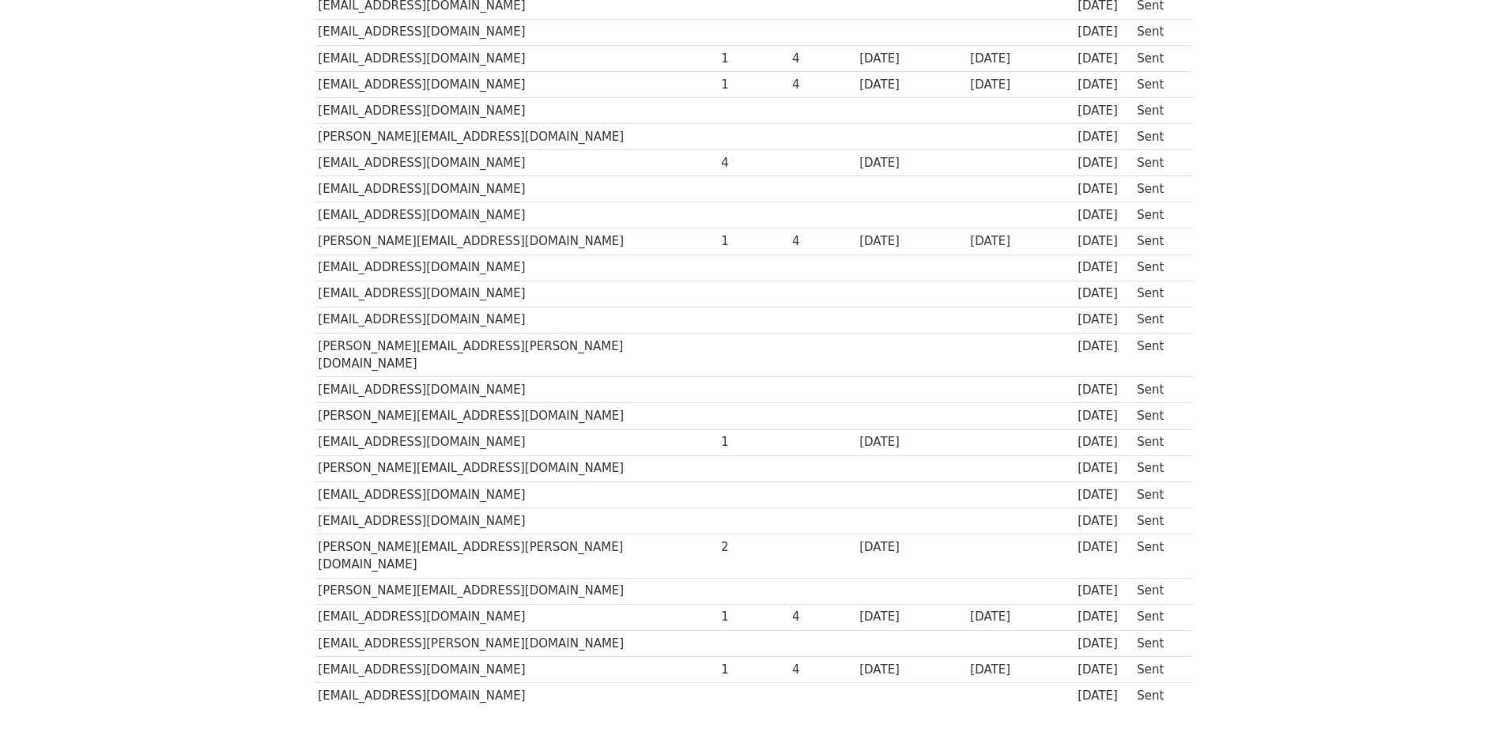
scroll to position [442, 0]
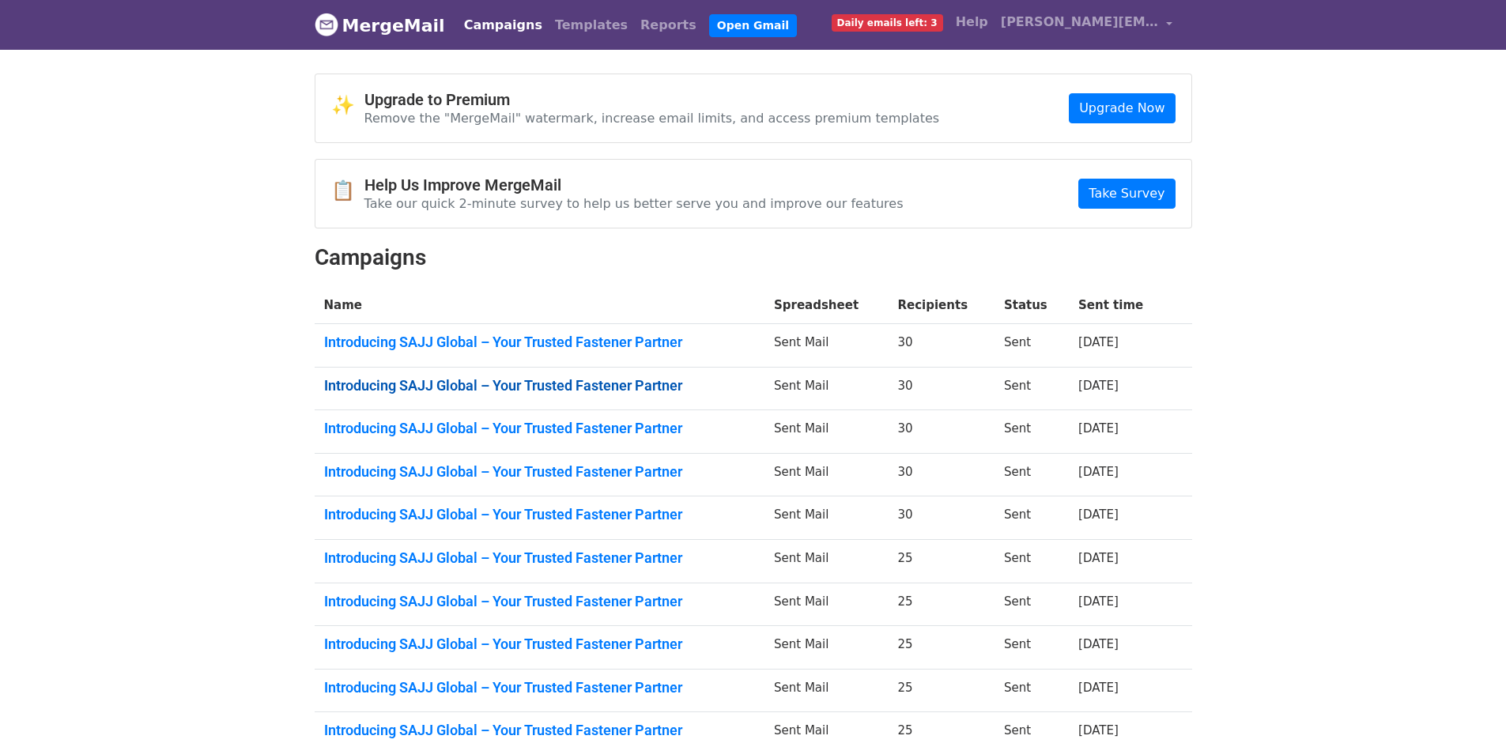
click at [529, 392] on link "Introducing SAJJ Global – Your Trusted Fastener Partner" at bounding box center [539, 385] width 431 height 17
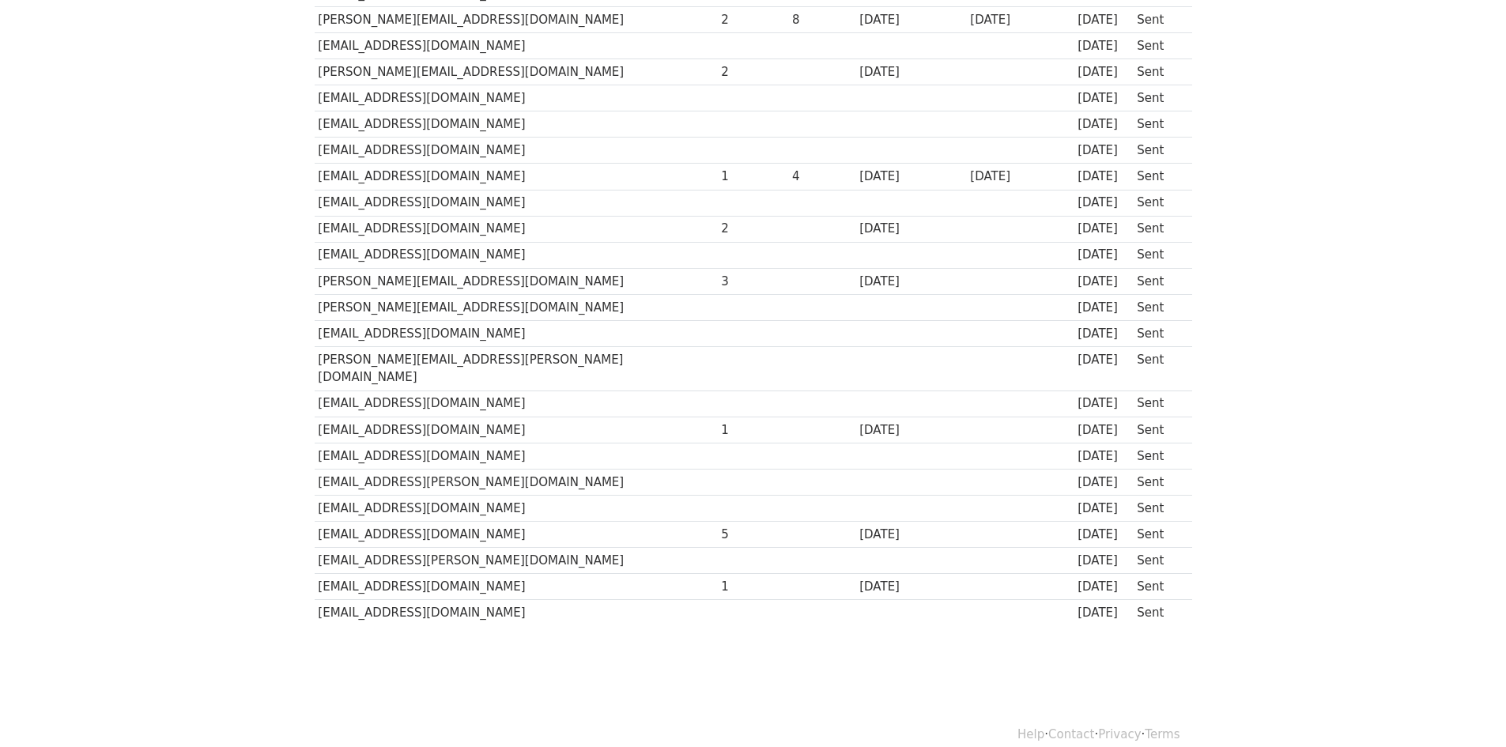
scroll to position [442, 0]
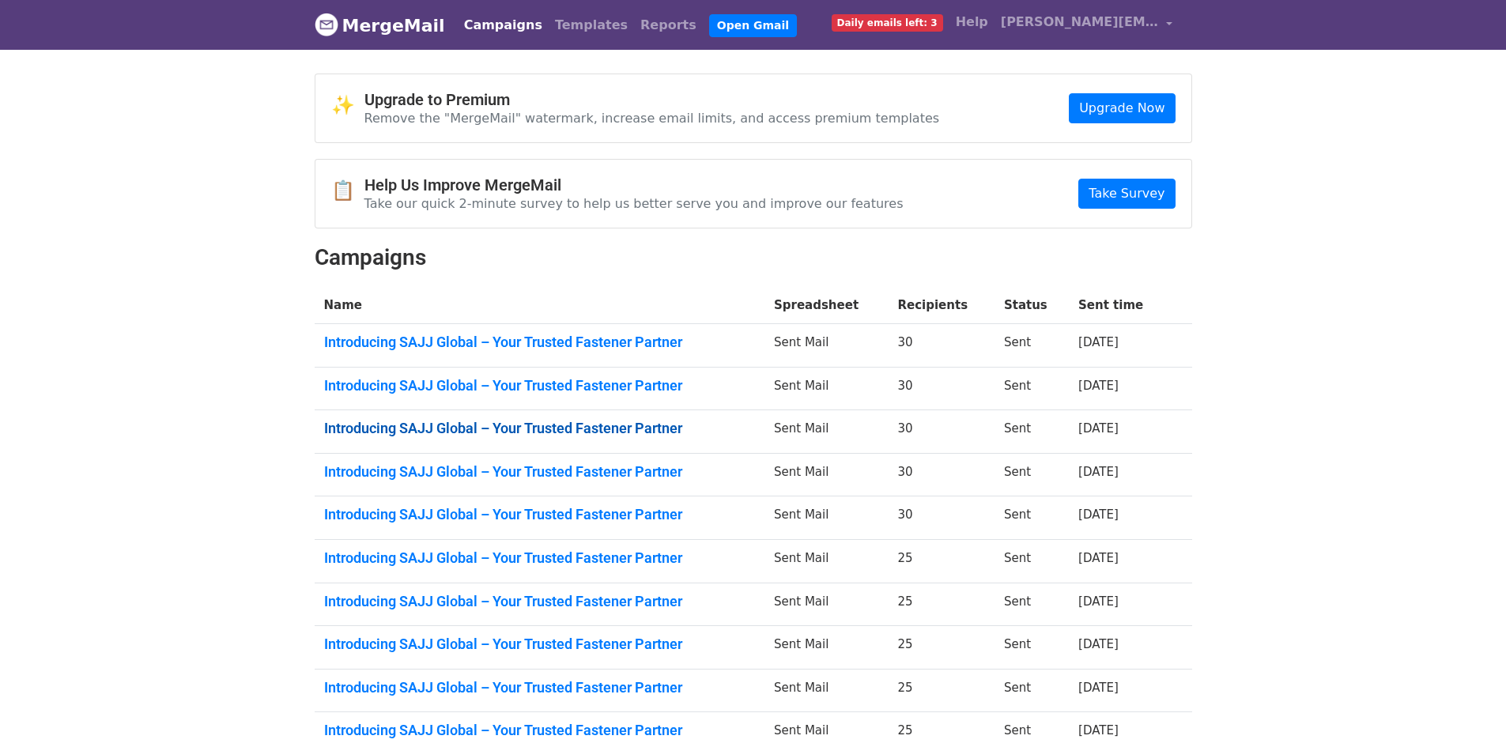
click at [667, 436] on link "Introducing SAJJ Global – Your Trusted Fastener Partner" at bounding box center [539, 428] width 431 height 17
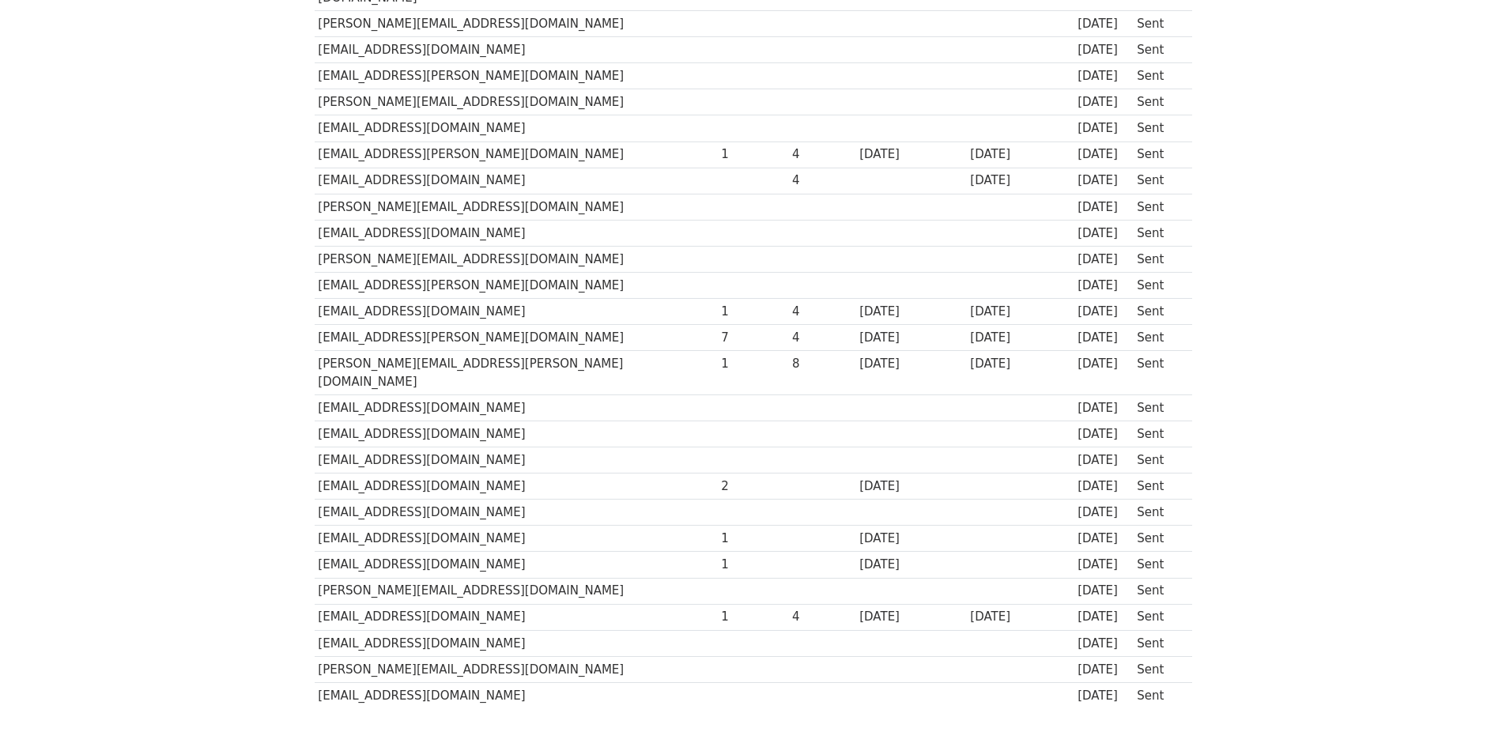
scroll to position [442, 0]
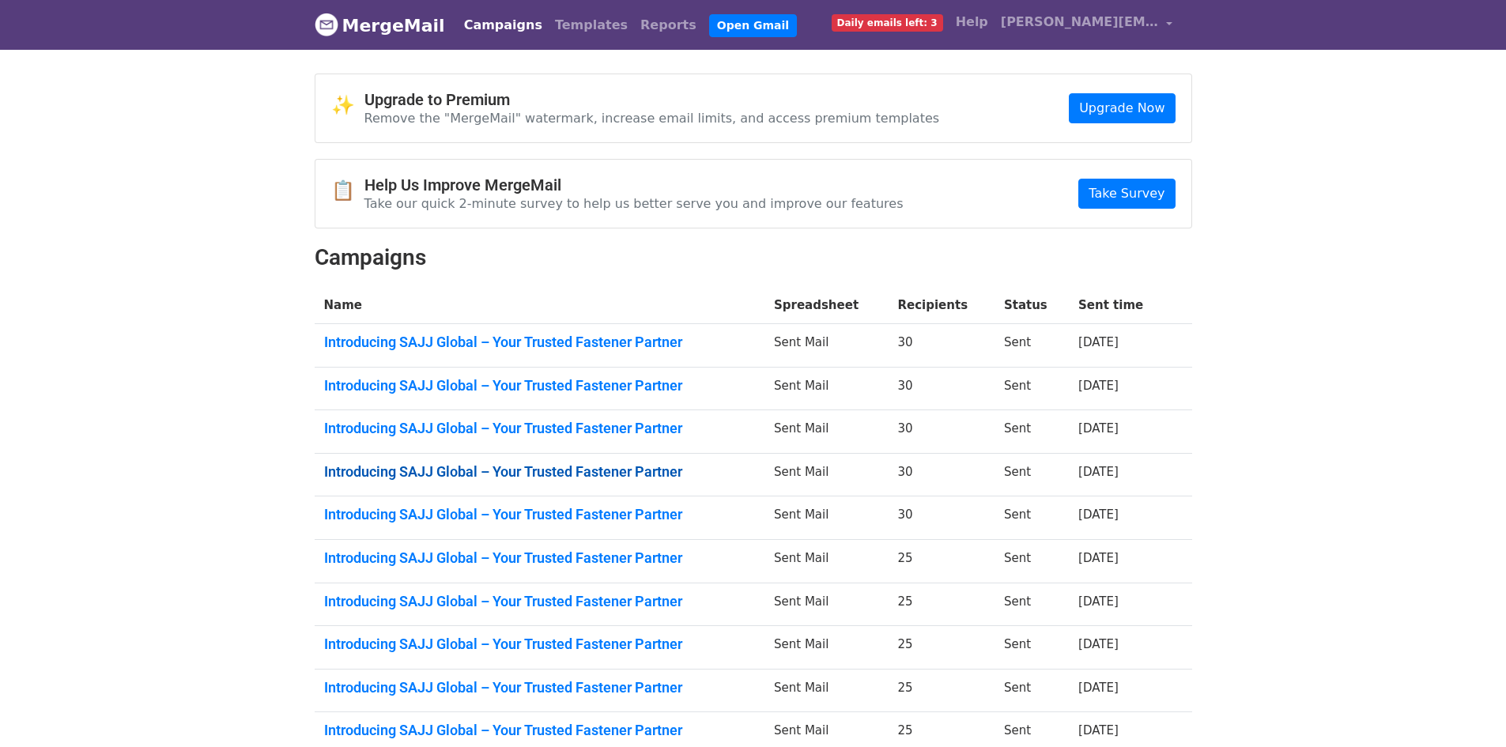
click at [652, 467] on link "Introducing SAJJ Global – Your Trusted Fastener Partner" at bounding box center [539, 471] width 431 height 17
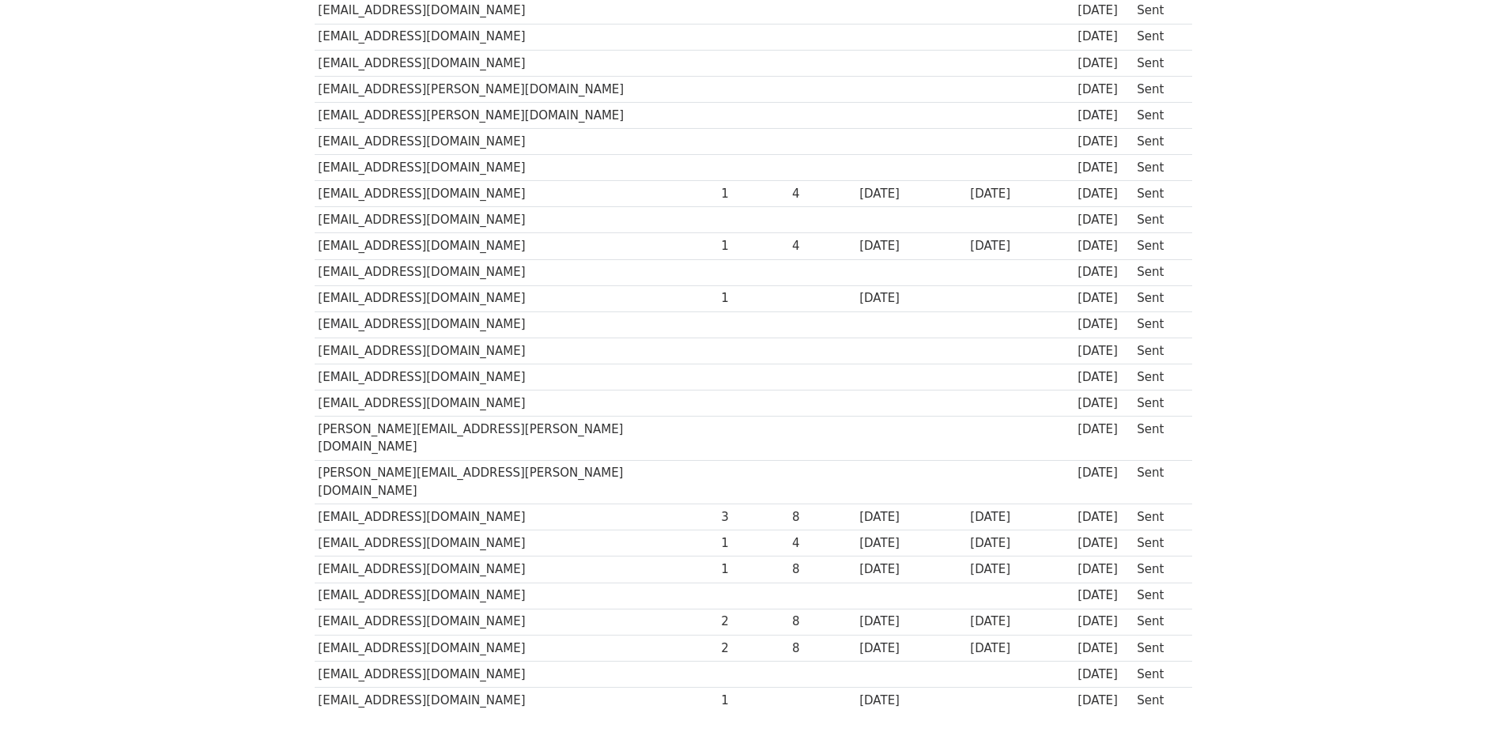
scroll to position [442, 0]
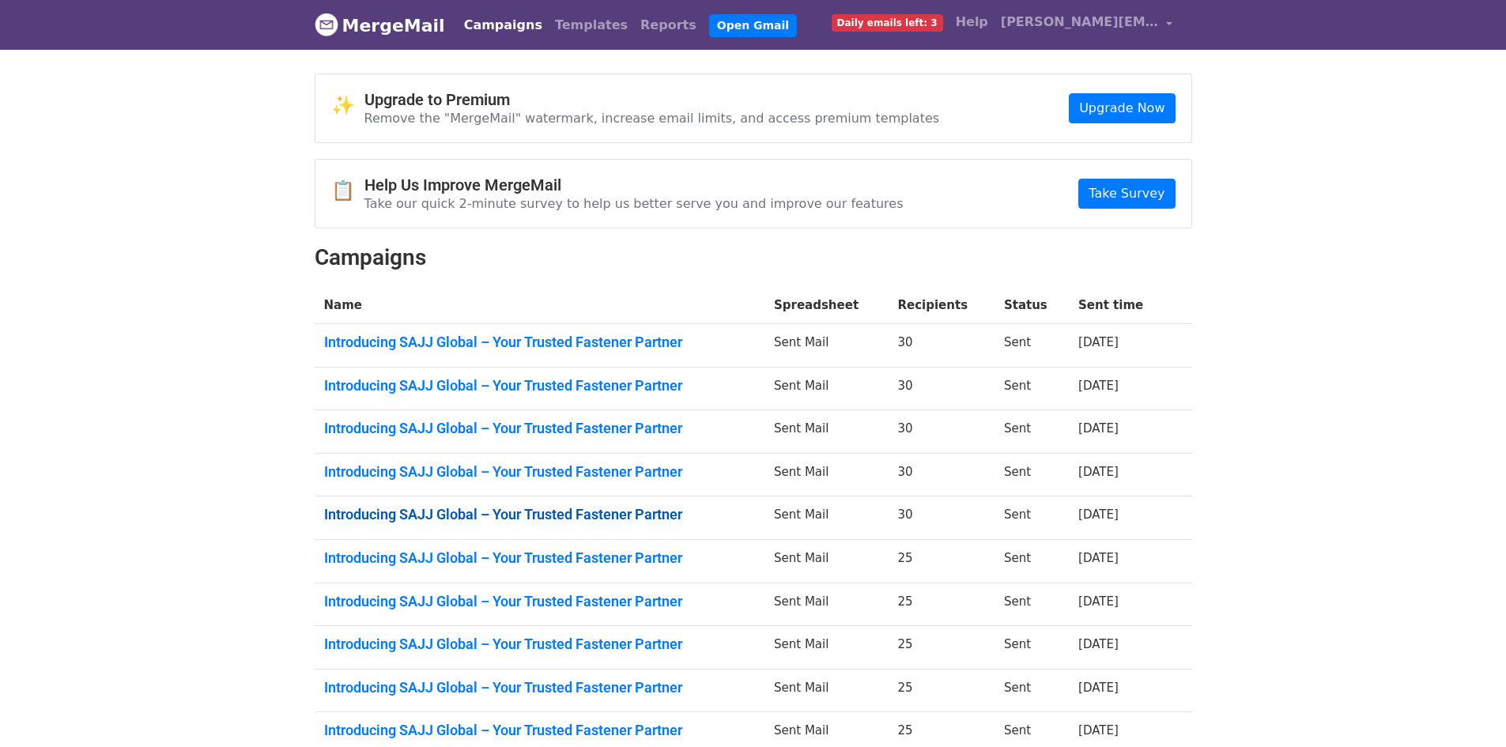
click at [650, 510] on link "Introducing SAJJ Global – Your Trusted Fastener Partner" at bounding box center [539, 514] width 431 height 17
click at [627, 557] on link "Introducing SAJJ Global – Your Trusted Fastener Partner" at bounding box center [539, 558] width 431 height 17
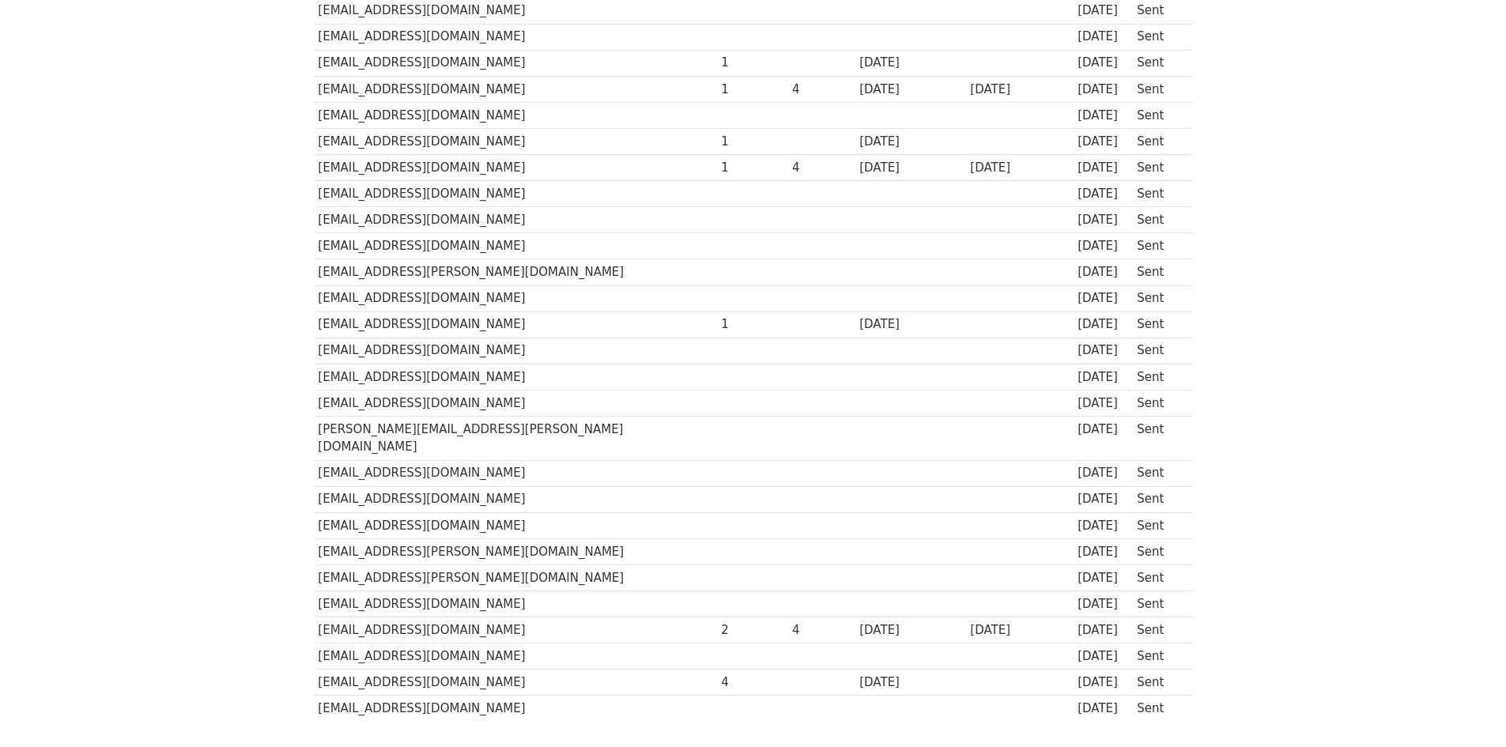
scroll to position [395, 0]
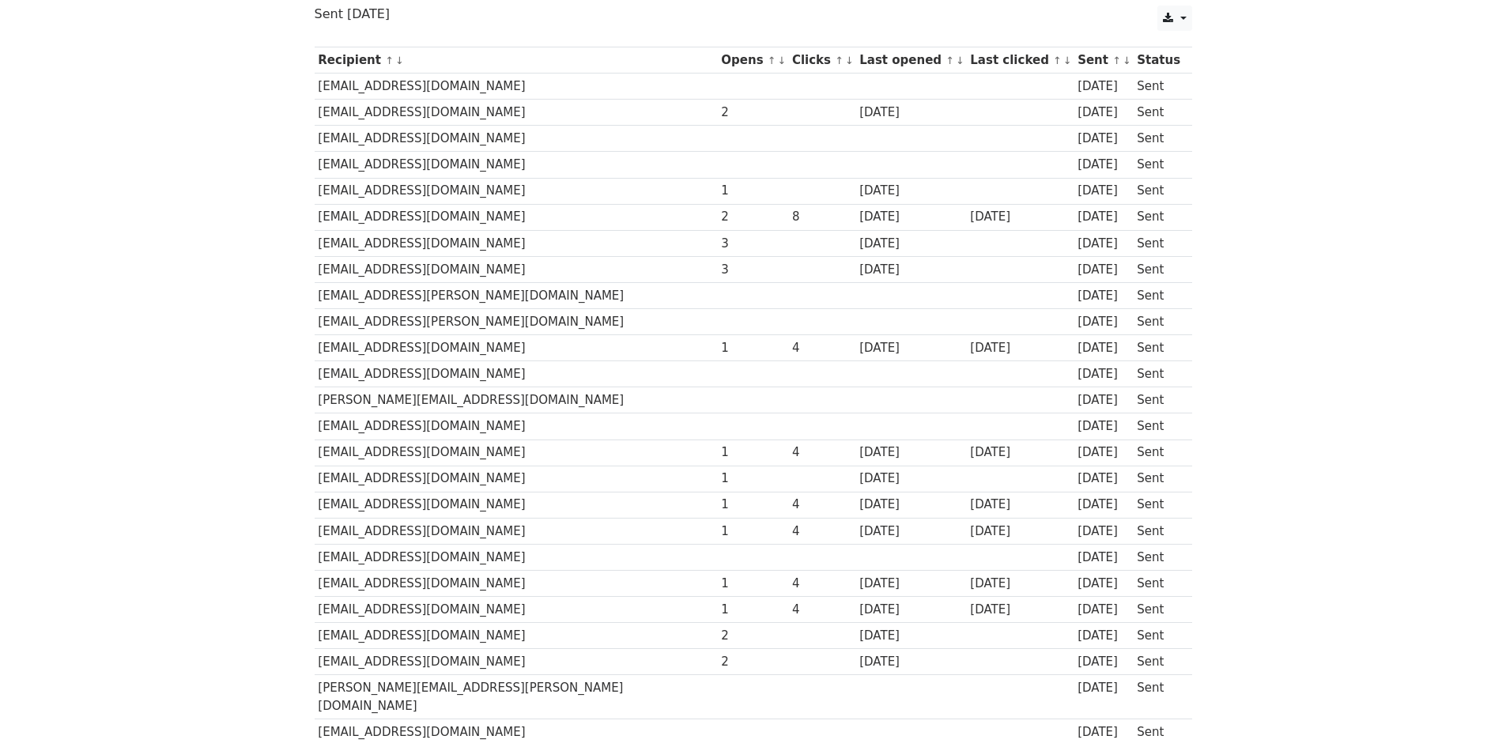
scroll to position [237, 0]
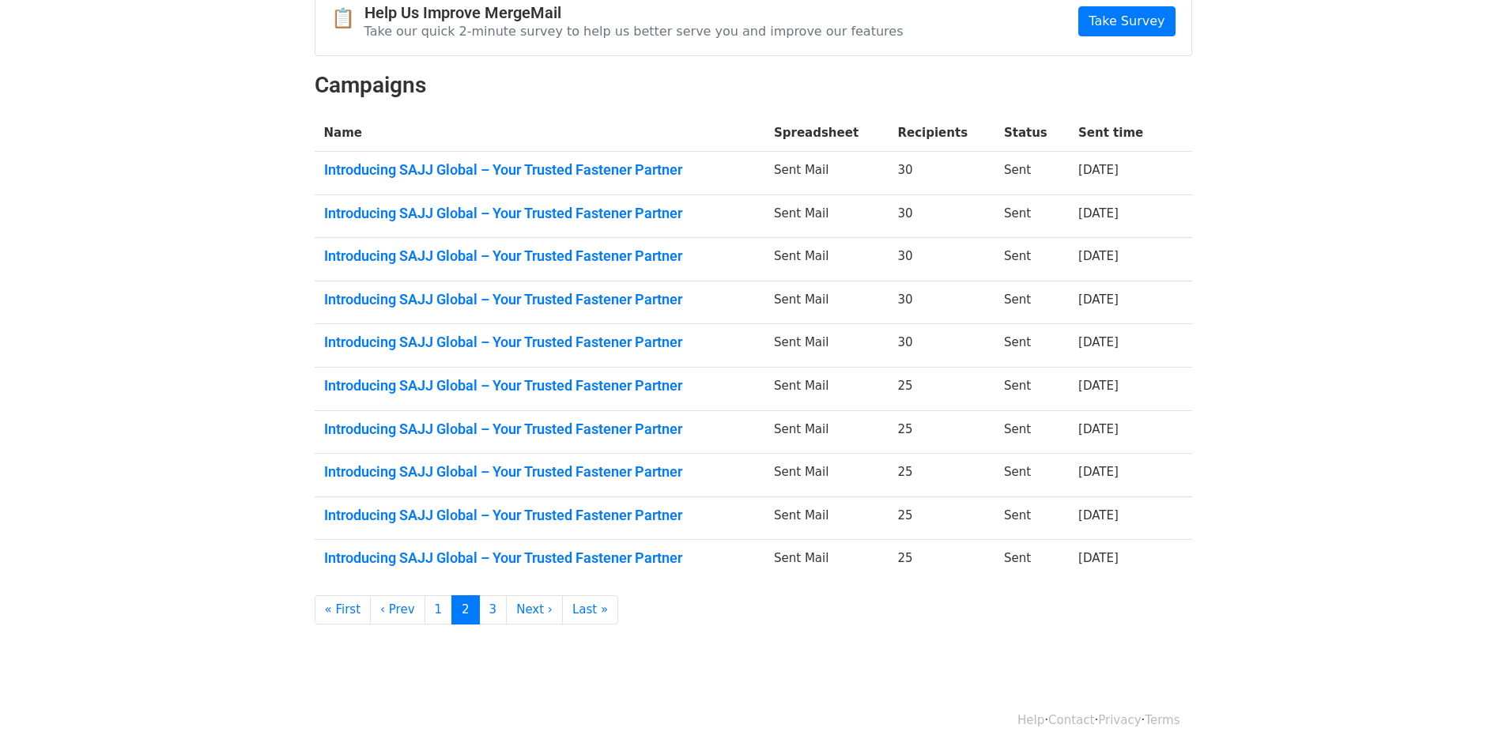
scroll to position [177, 0]
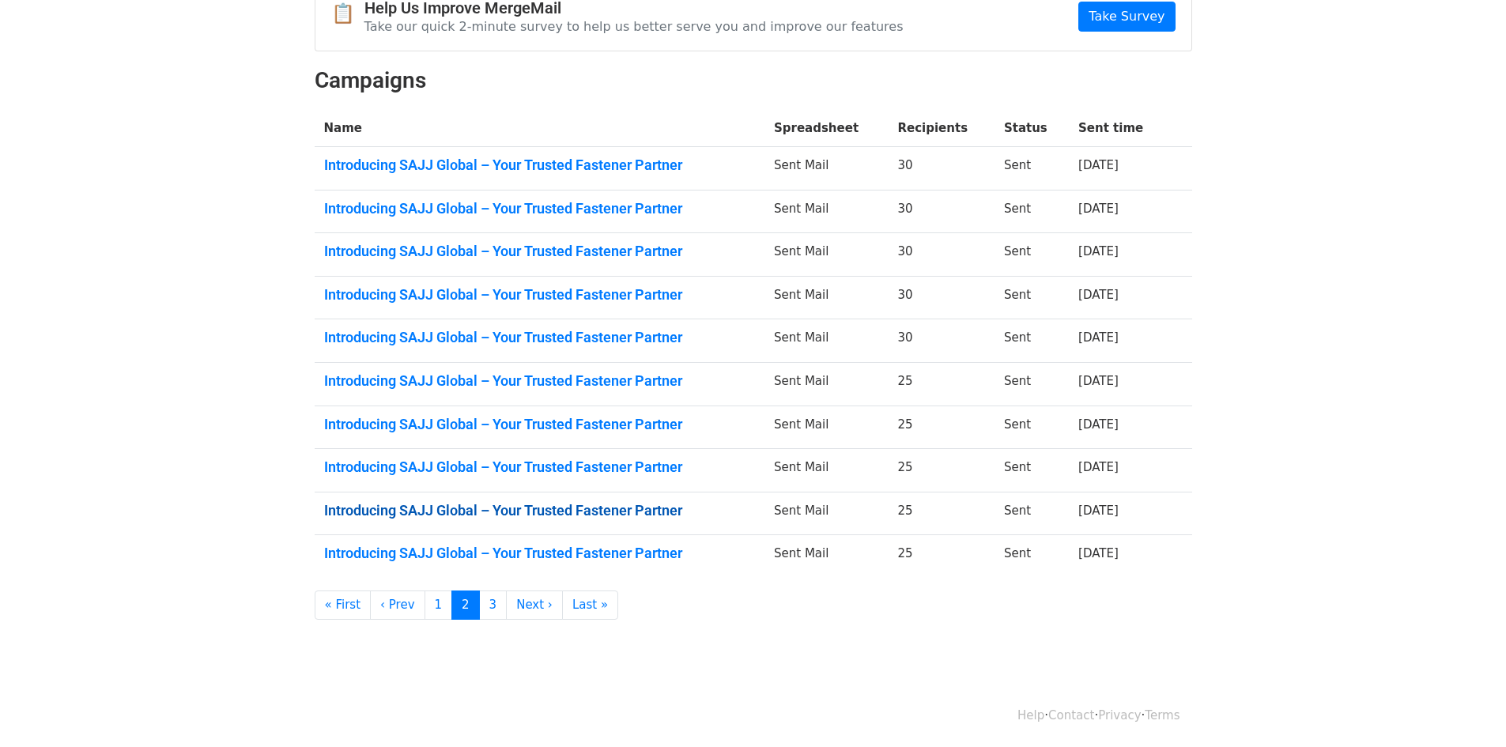
click at [639, 502] on link "Introducing SAJJ Global – Your Trusted Fastener Partner" at bounding box center [539, 510] width 431 height 17
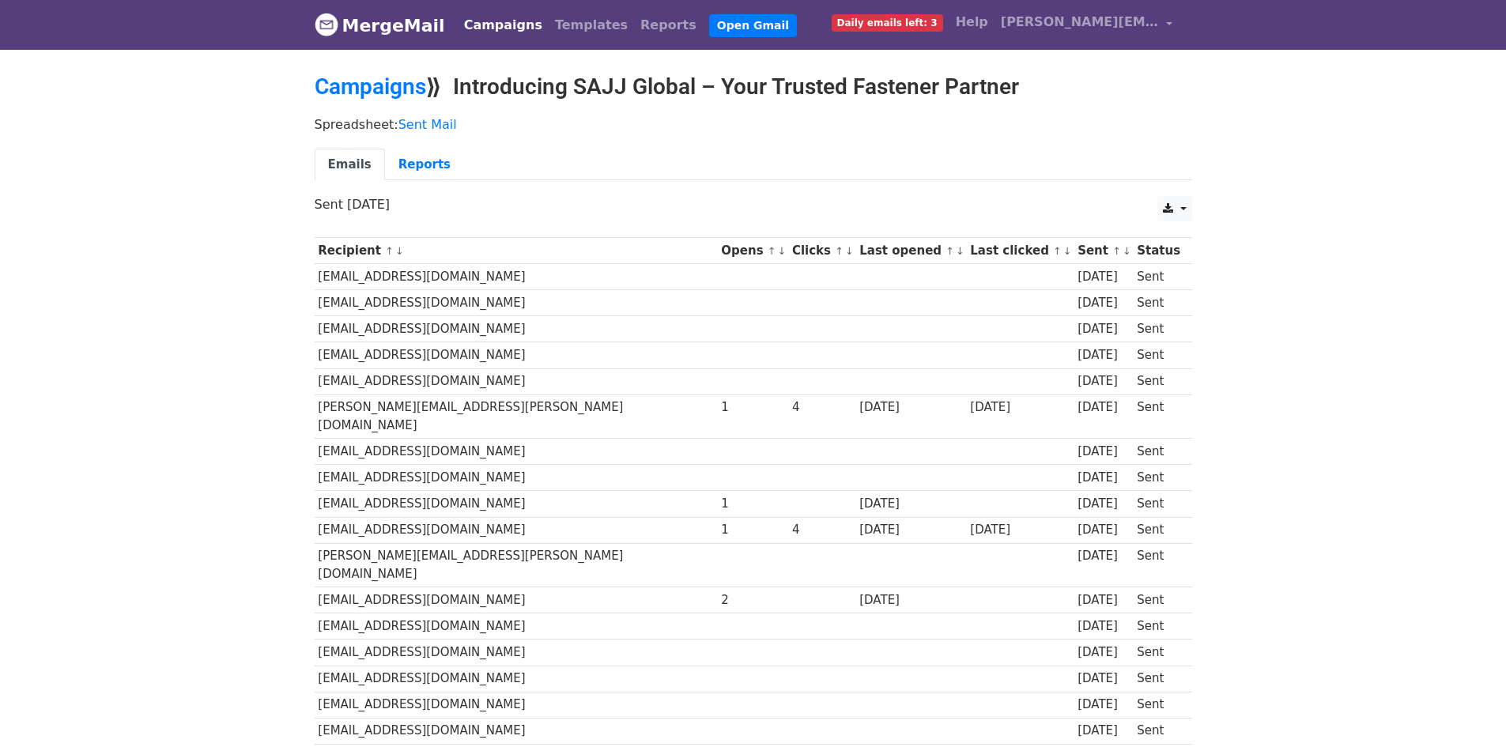
click at [358, 14] on link "MergeMail" at bounding box center [380, 25] width 130 height 33
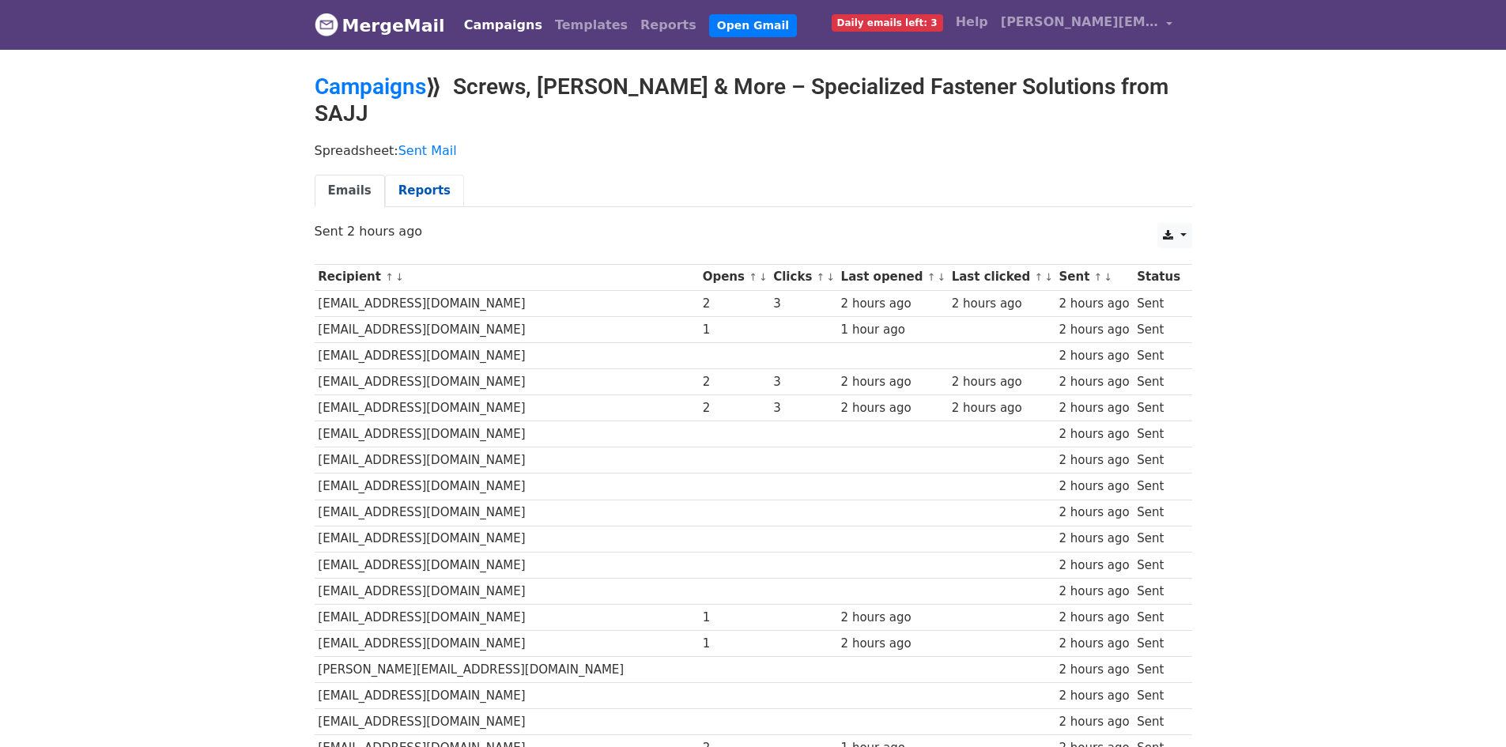
click at [421, 175] on link "Reports" at bounding box center [424, 191] width 79 height 32
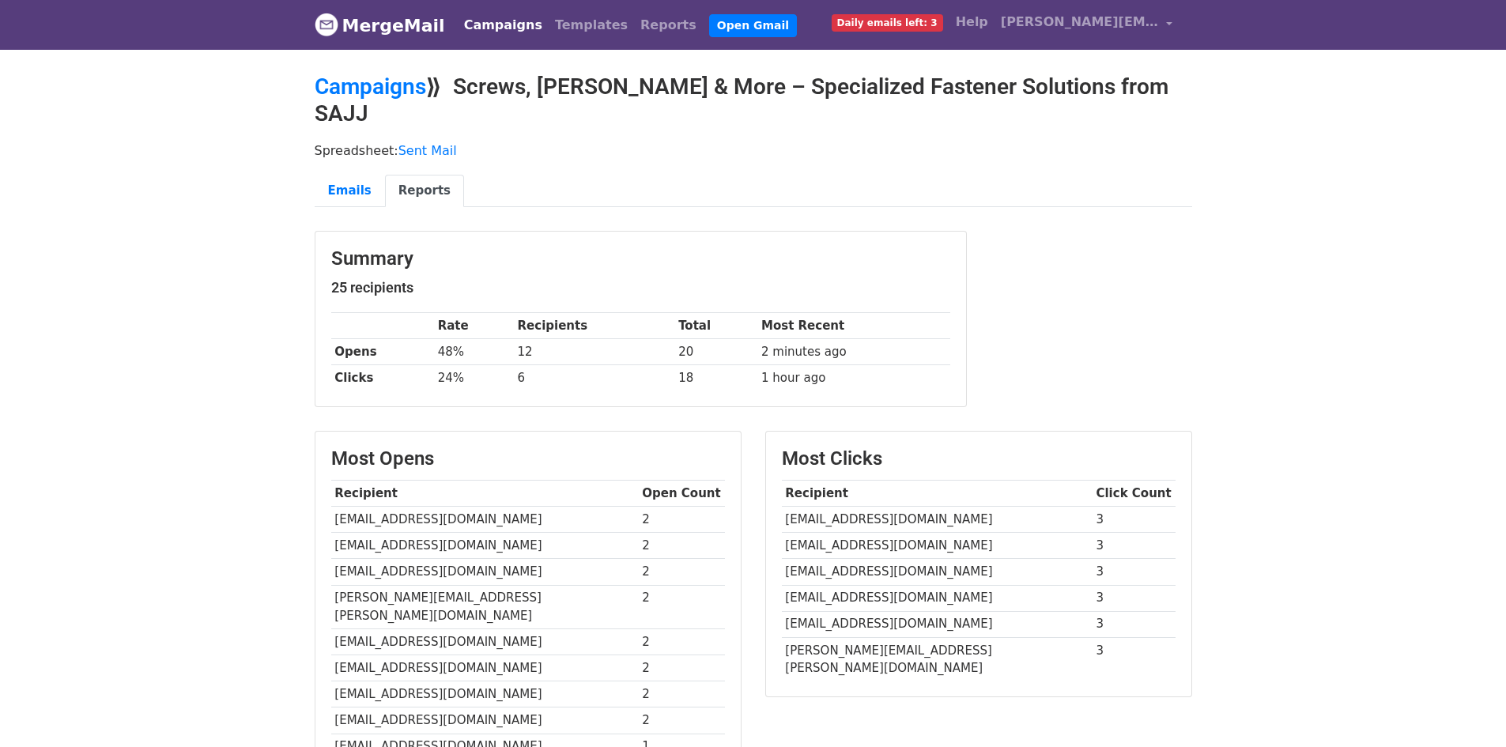
click at [392, 28] on link "MergeMail" at bounding box center [380, 25] width 130 height 33
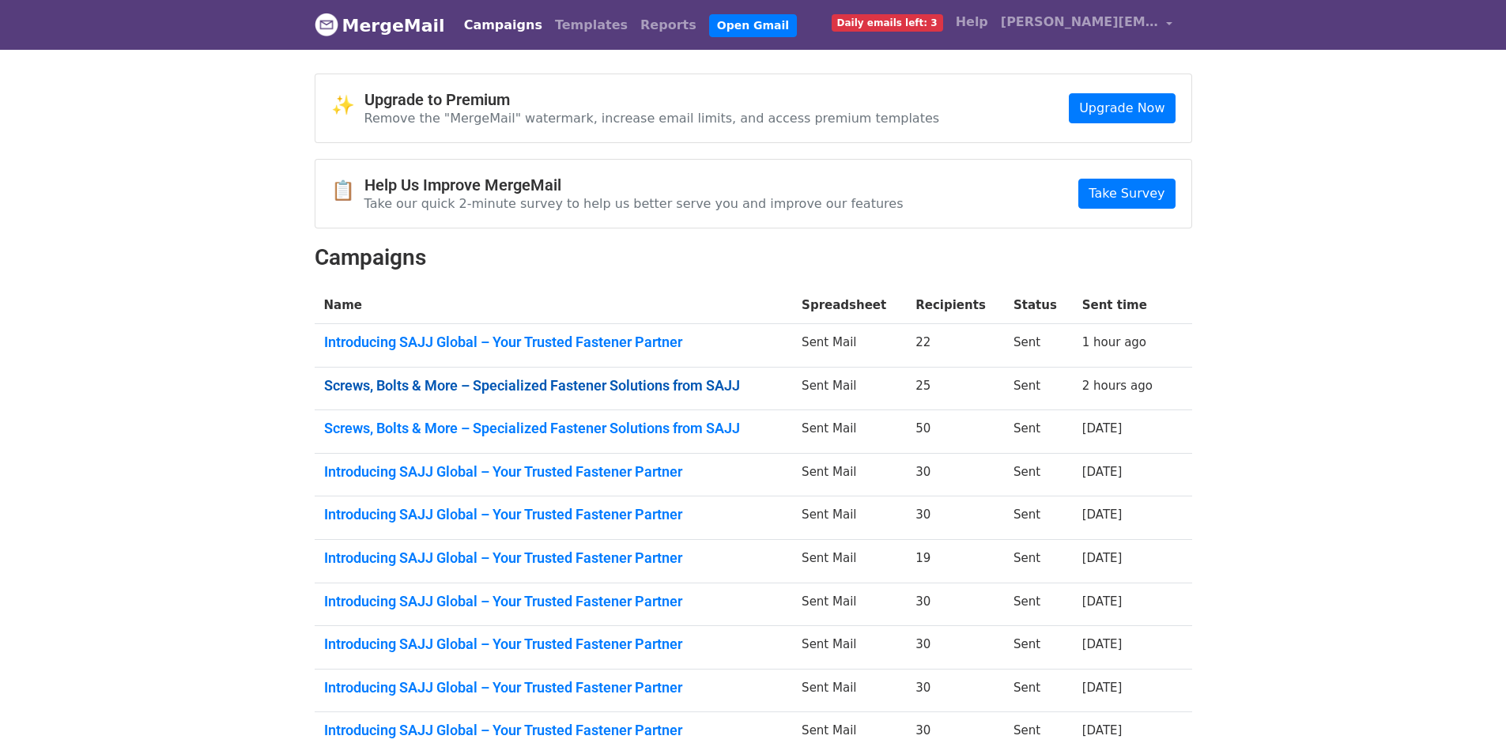
click at [707, 387] on link "Screws, Bolts & More – Specialized Fastener Solutions from SAJJ" at bounding box center [553, 385] width 459 height 17
click at [573, 334] on link "Introducing SAJJ Global – Your Trusted Fastener Partner" at bounding box center [553, 342] width 459 height 17
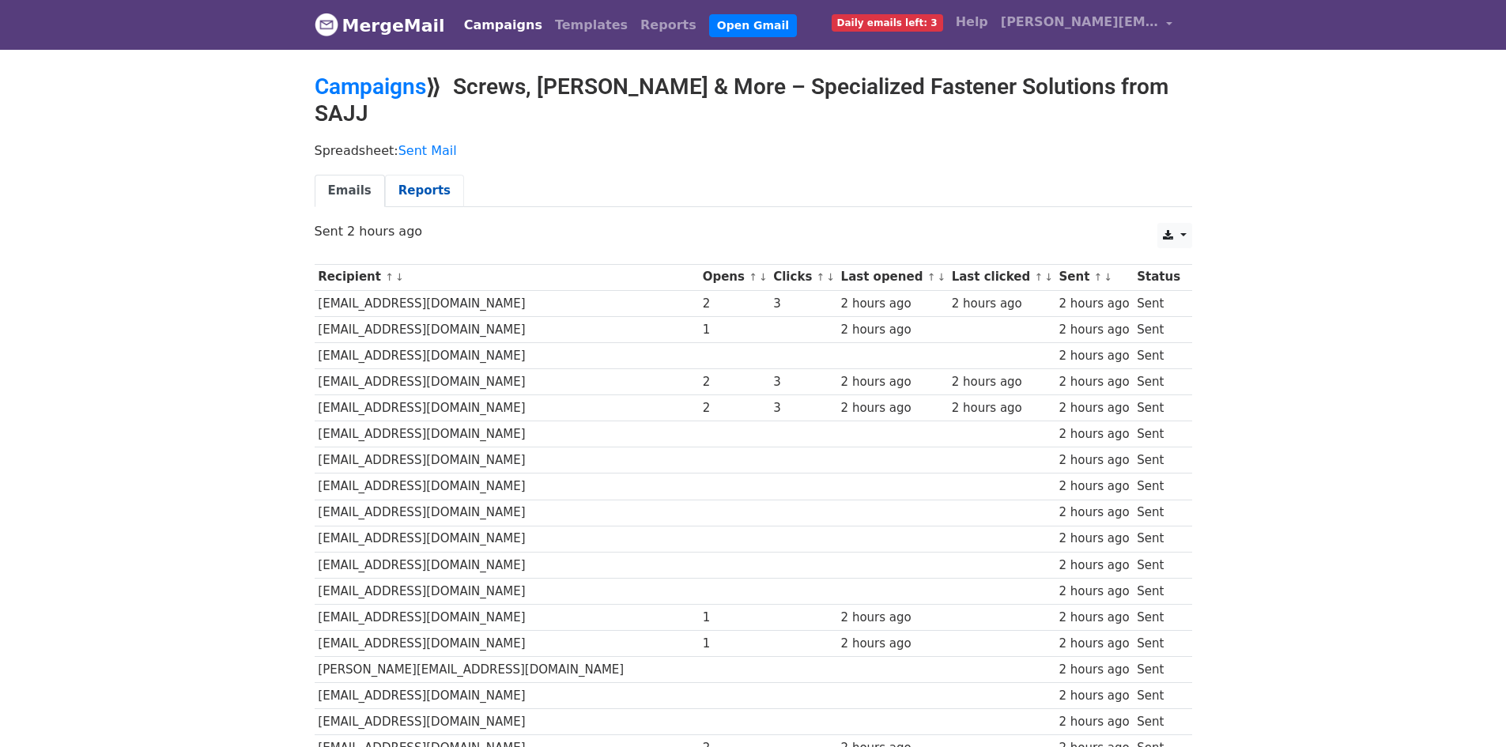
click at [430, 175] on link "Reports" at bounding box center [424, 191] width 79 height 32
